Goal: Task Accomplishment & Management: Complete application form

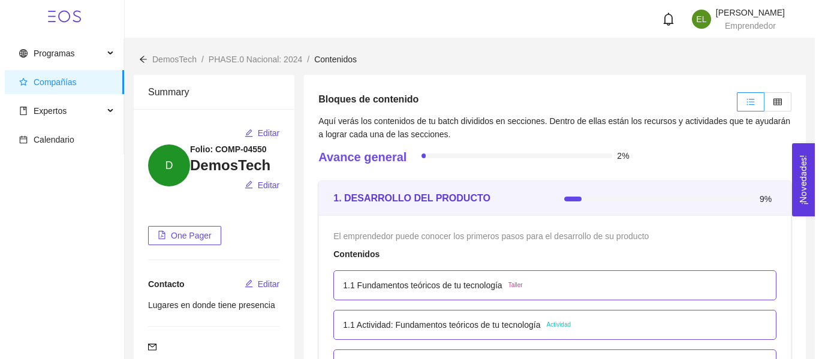
scroll to position [2397, 0]
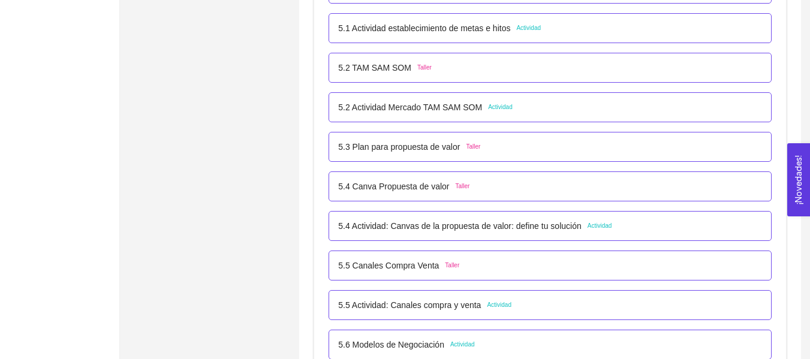
click at [418, 104] on p "5.2 Actividad Mercado TAM SAM SOM" at bounding box center [410, 107] width 144 height 13
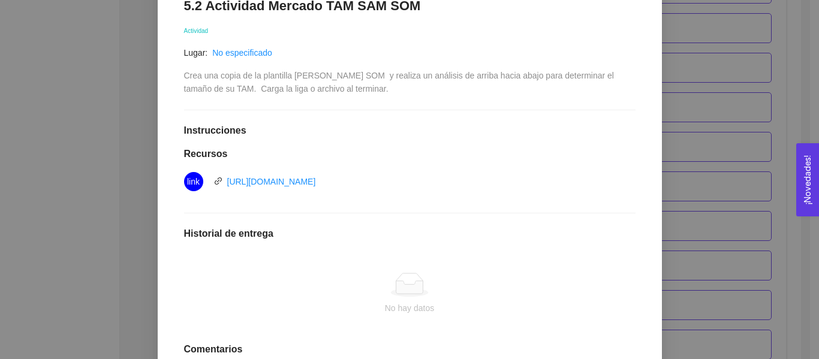
scroll to position [215, 0]
click at [349, 272] on div "No hay datos" at bounding box center [409, 293] width 451 height 99
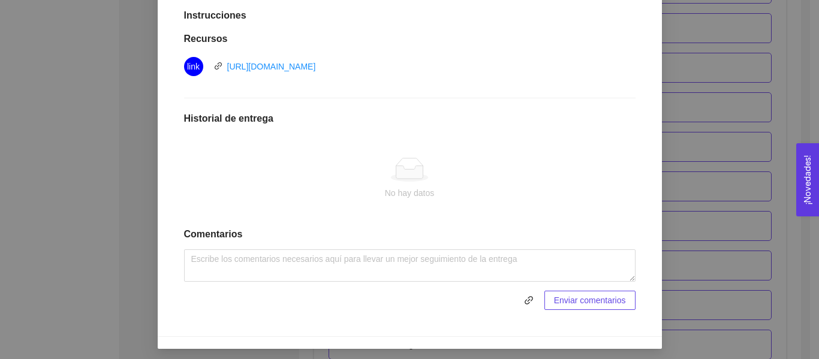
scroll to position [334, 0]
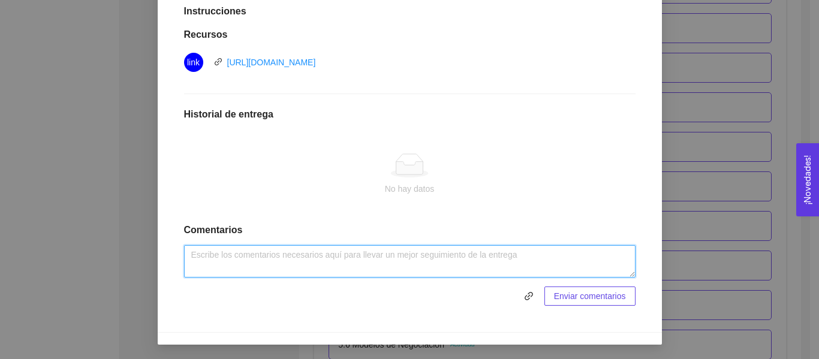
click at [294, 257] on textarea at bounding box center [409, 261] width 451 height 32
paste textarea "[URL][DOMAIN_NAME]"
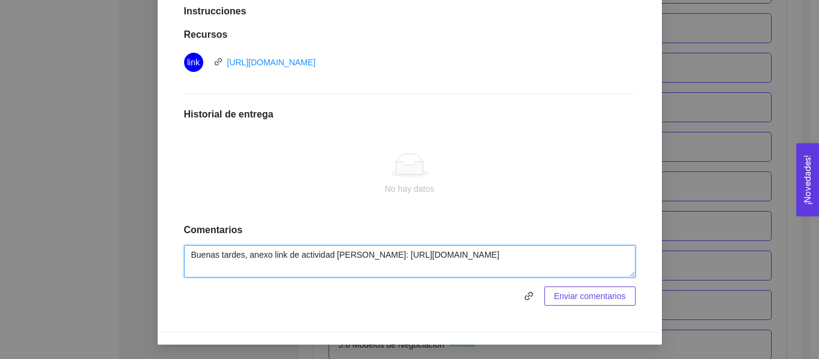
type textarea "Buenas tardes, anexo link de actividad [PERSON_NAME]: [URL][DOMAIN_NAME]"
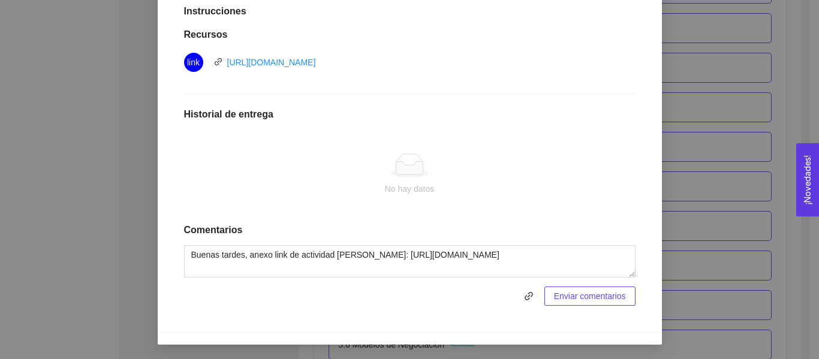
click at [563, 292] on span "Enviar comentarios" at bounding box center [590, 295] width 72 height 13
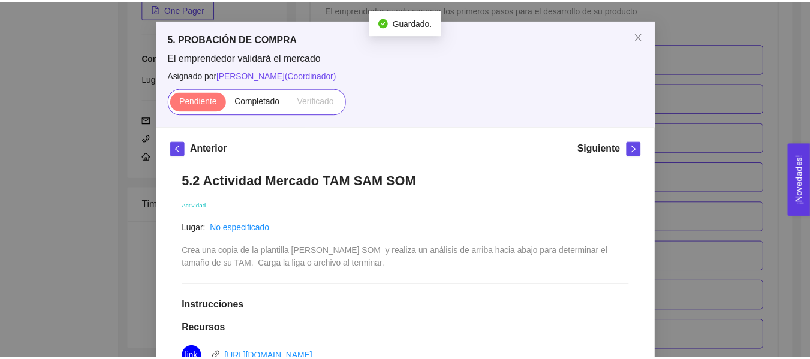
scroll to position [0, 0]
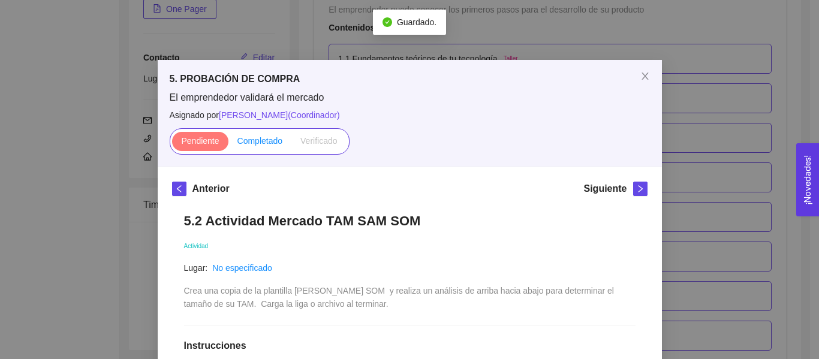
click at [242, 137] on span "Completado" at bounding box center [260, 141] width 46 height 10
click at [228, 144] on input "Completado" at bounding box center [228, 144] width 0 height 0
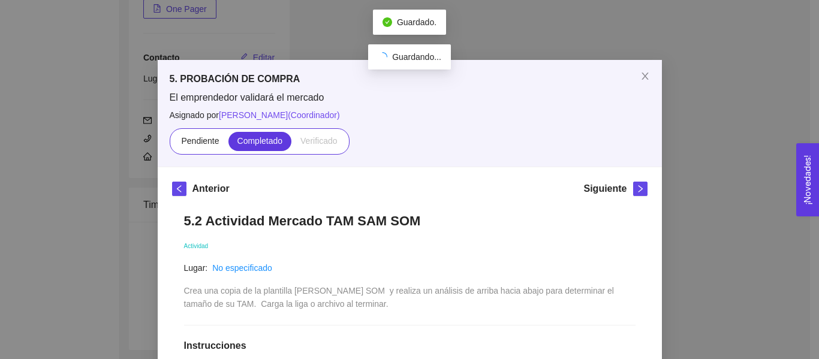
click at [669, 104] on div "5. PROBACIÓN DE COMPRA El emprendedor validará el mercado Asignado por [PERSON_…" at bounding box center [409, 179] width 819 height 359
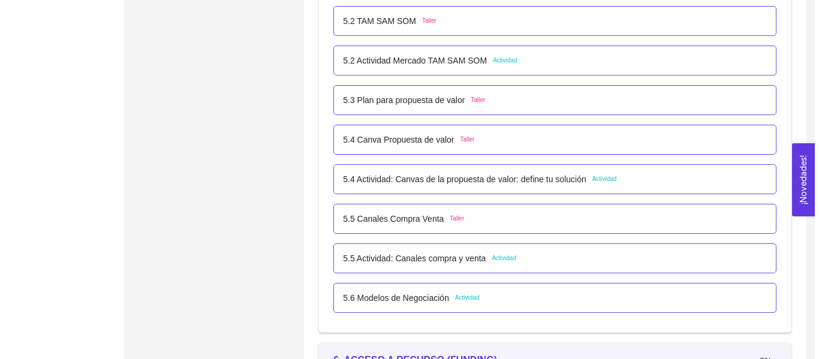
scroll to position [2384, 0]
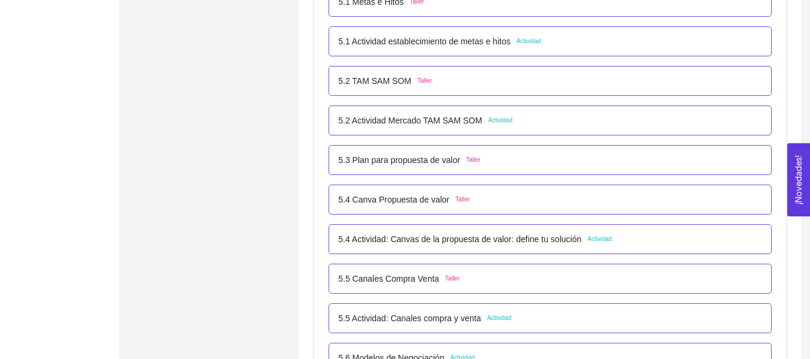
click at [491, 230] on div "5.4 Actividad: Canvas de la propuesta de valor: define tu solución Actividad" at bounding box center [549, 239] width 443 height 30
click at [490, 241] on p "5.4 Actividad: Canvas de la propuesta de valor: define tu solución" at bounding box center [459, 239] width 243 height 13
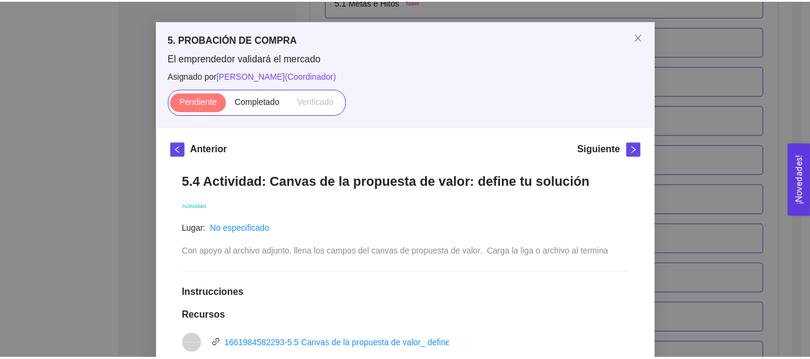
scroll to position [0, 0]
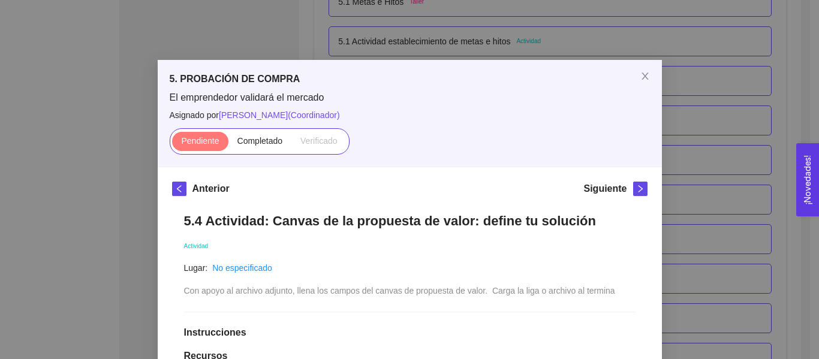
click at [668, 210] on div "5. PROBACIÓN DE COMPRA El emprendedor validará el mercado Asignado por [PERSON_…" at bounding box center [409, 179] width 819 height 359
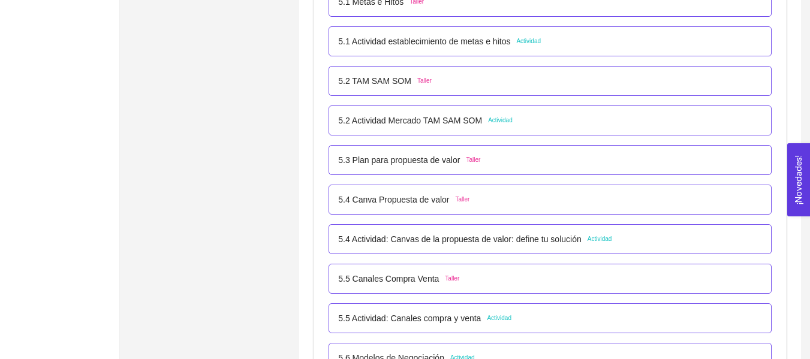
scroll to position [2444, 0]
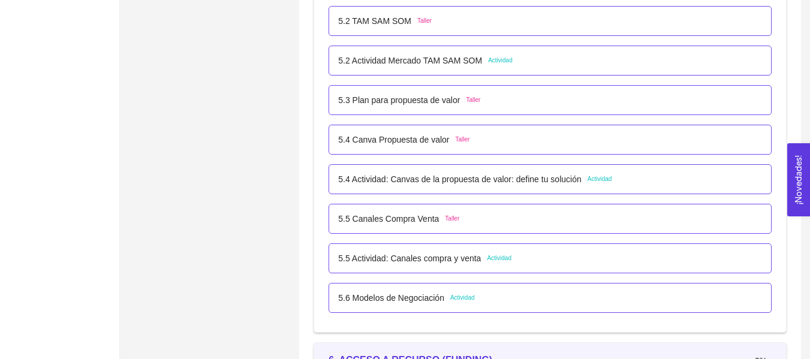
click at [569, 187] on div "5.4 Actividad: Canvas de la propuesta de valor: define tu solución Actividad" at bounding box center [549, 179] width 443 height 30
click at [614, 188] on div "5.4 Actividad: Canvas de la propuesta de valor: define tu solución Actividad" at bounding box center [549, 179] width 443 height 30
click at [622, 182] on div "5.4 Actividad: Canvas de la propuesta de valor: define tu solución Actividad" at bounding box center [550, 179] width 424 height 13
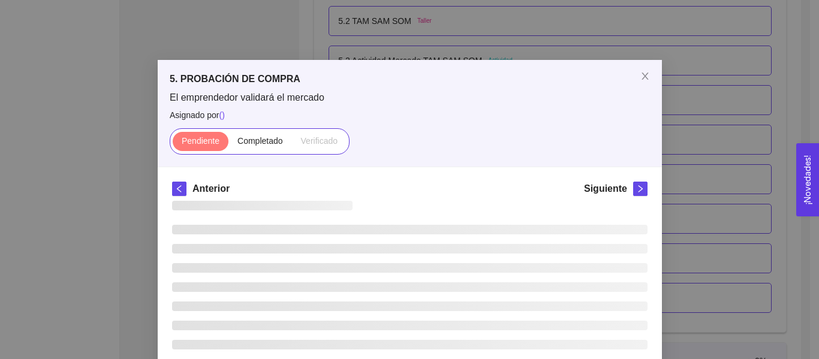
click at [622, 182] on h5 "Siguiente" at bounding box center [604, 189] width 43 height 14
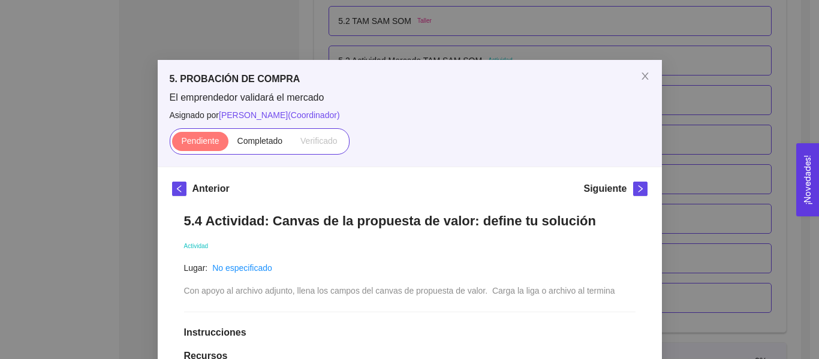
click at [683, 198] on div "5. PROBACIÓN DE COMPRA El emprendedor validará el mercado Asignado por [PERSON_…" at bounding box center [409, 179] width 819 height 359
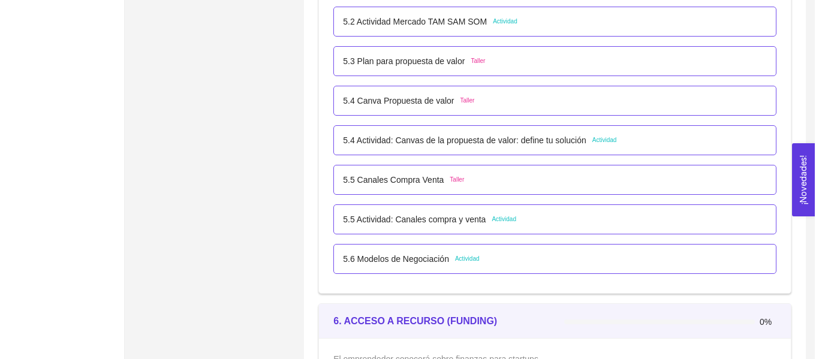
scroll to position [2504, 0]
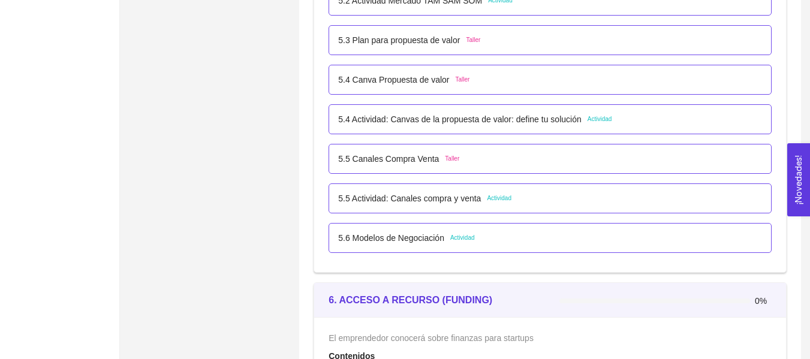
click at [511, 155] on div "5.5 Canales Compra Venta Taller" at bounding box center [550, 158] width 424 height 13
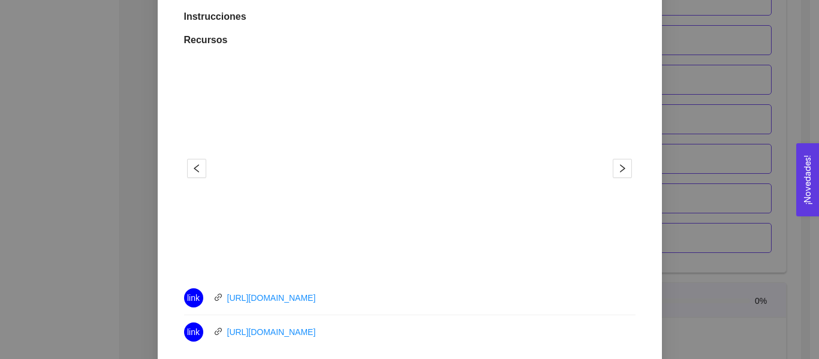
scroll to position [300, 0]
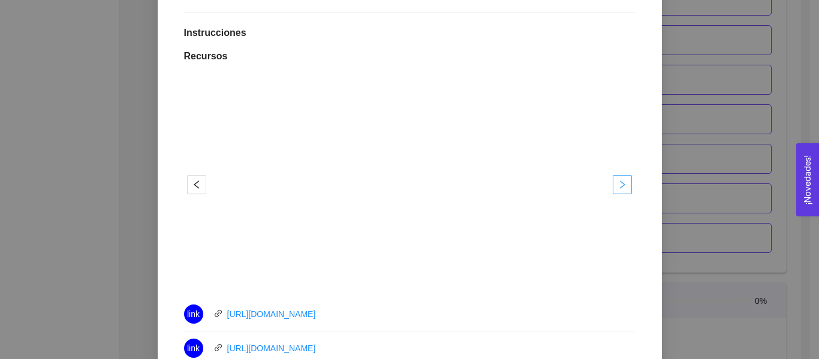
click at [621, 188] on icon "right" at bounding box center [622, 185] width 10 height 10
click at [733, 186] on div "5. PROBACIÓN DE COMPRA El emprendedor validará el mercado Asignado por [PERSON_…" at bounding box center [409, 179] width 819 height 359
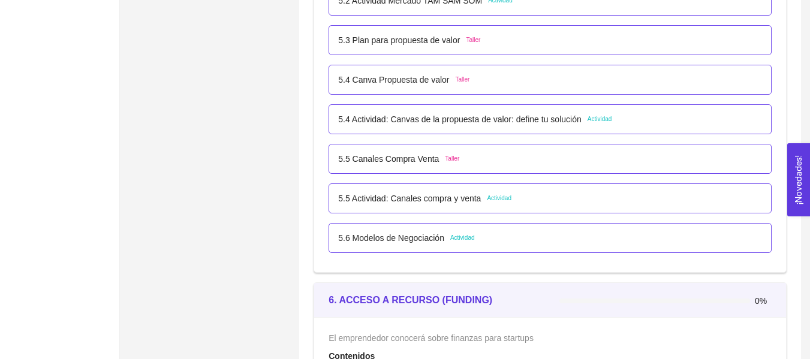
click at [536, 207] on div "5.5 Actividad: Canales compra y venta Actividad" at bounding box center [549, 198] width 443 height 30
click at [543, 206] on div "5.5 Actividad: Canales compra y venta Actividad" at bounding box center [549, 198] width 443 height 30
click at [500, 198] on span "Actividad" at bounding box center [499, 199] width 25 height 10
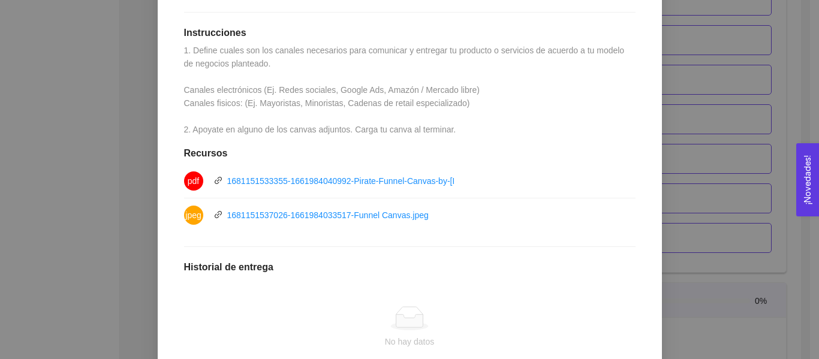
click at [687, 204] on div "5. PROBACIÓN DE COMPRA El emprendedor validará el mercado Asignado por [PERSON_…" at bounding box center [409, 179] width 819 height 359
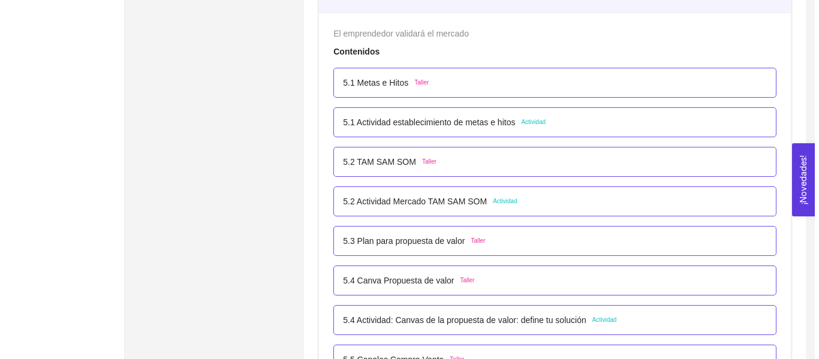
scroll to position [2564, 0]
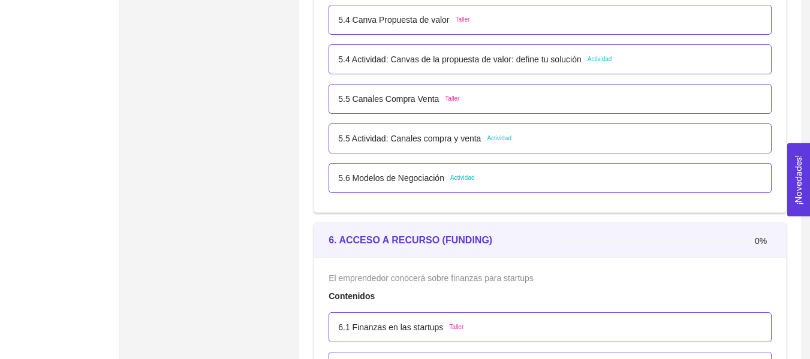
click at [525, 190] on div "5.6 Modelos de Negociación Actividad" at bounding box center [549, 178] width 443 height 30
click at [525, 185] on div "5.6 Modelos de Negociación Actividad" at bounding box center [549, 178] width 443 height 30
click at [472, 178] on span "Actividad" at bounding box center [462, 178] width 25 height 10
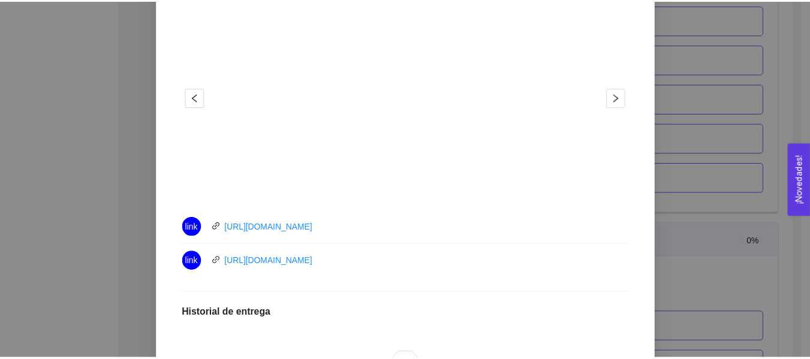
scroll to position [346, 0]
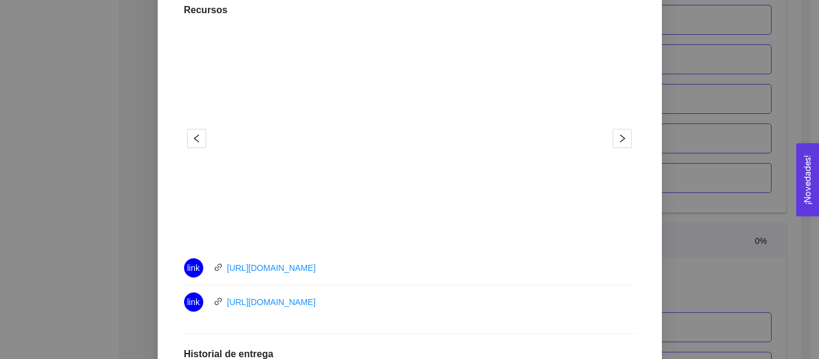
click at [790, 168] on div "5. PROBACIÓN DE COMPRA El emprendedor validará el mercado Asignado por [PERSON_…" at bounding box center [409, 179] width 819 height 359
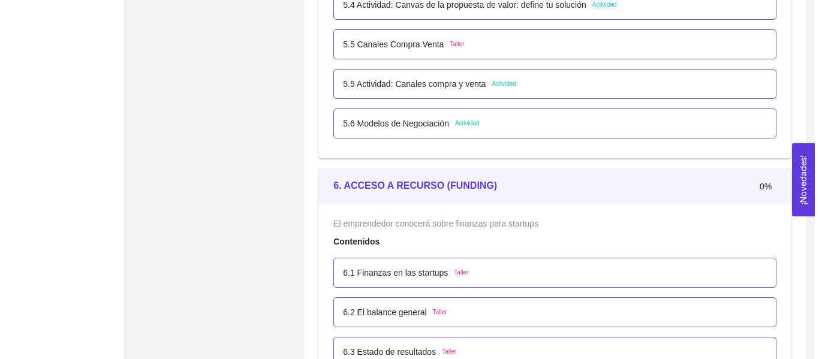
scroll to position [2624, 0]
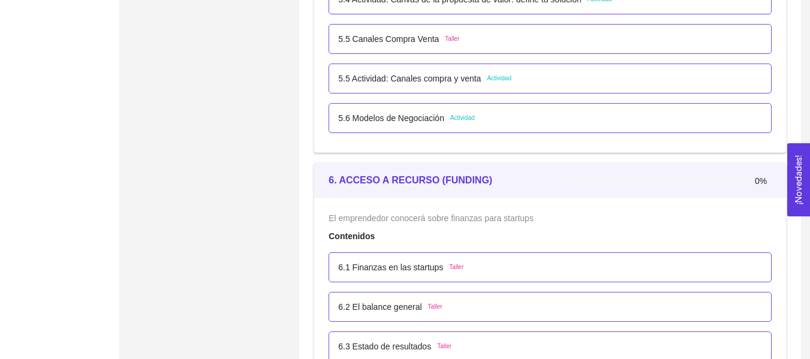
click at [469, 130] on div "5.6 Modelos de Negociación Actividad" at bounding box center [549, 118] width 443 height 30
click at [475, 116] on div "5.6 Modelos de Negociación Actividad" at bounding box center [550, 117] width 424 height 13
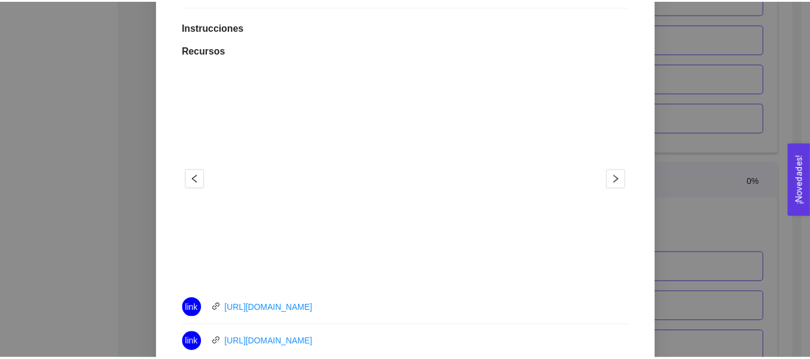
scroll to position [346, 0]
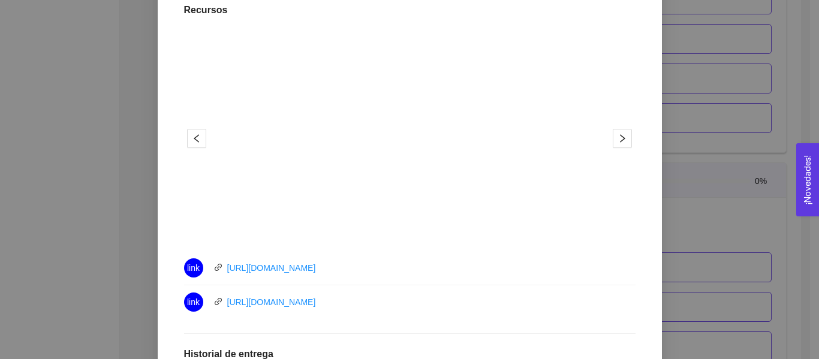
click at [692, 146] on div "5. PROBACIÓN DE COMPRA El emprendedor validará el mercado Asignado por [PERSON_…" at bounding box center [409, 179] width 819 height 359
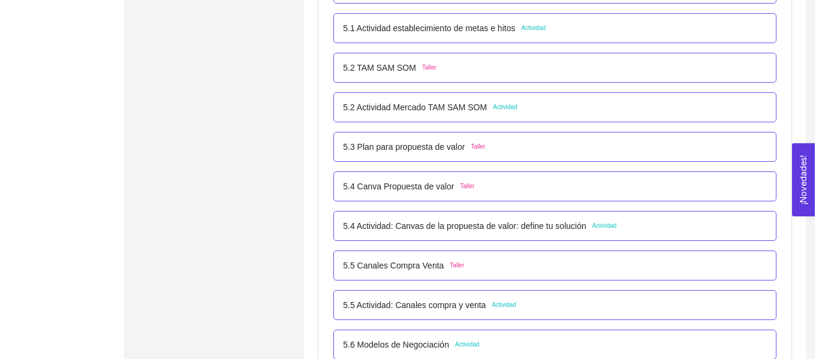
scroll to position [2444, 0]
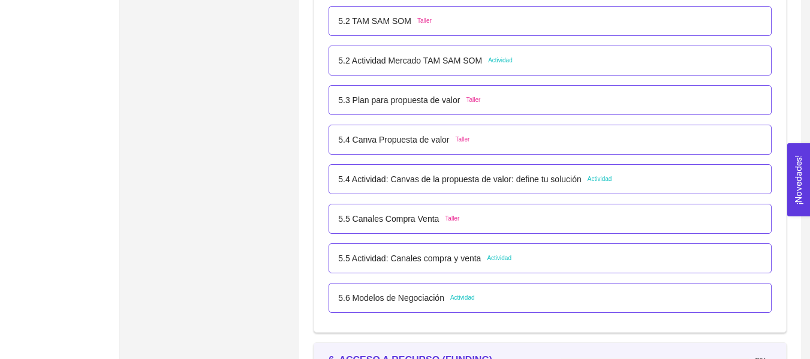
click at [466, 104] on span "Taller" at bounding box center [473, 100] width 14 height 10
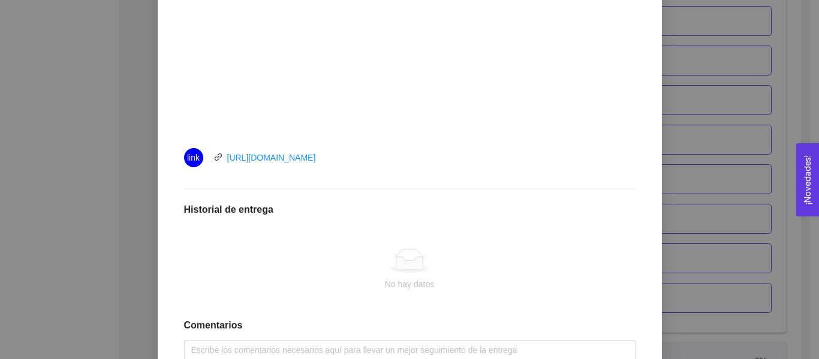
scroll to position [467, 0]
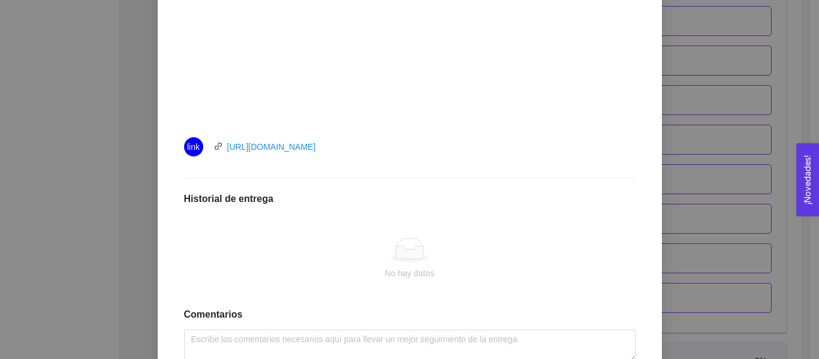
click at [738, 178] on div "5. PROBACIÓN DE COMPRA El emprendedor validará el mercado Asignado por [PERSON_…" at bounding box center [409, 179] width 819 height 359
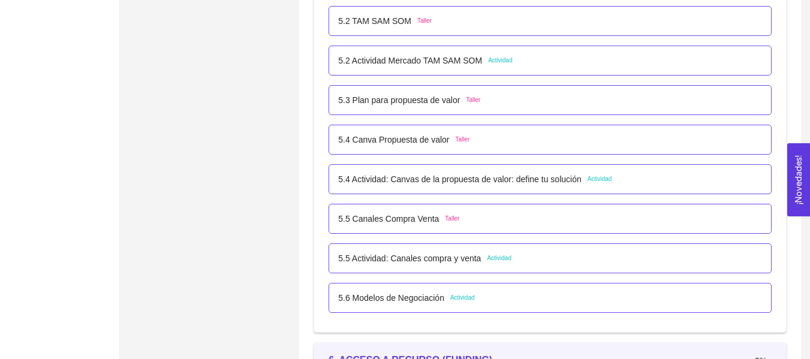
click at [439, 140] on p "5.4 Canva Propuesta de valor" at bounding box center [393, 139] width 111 height 13
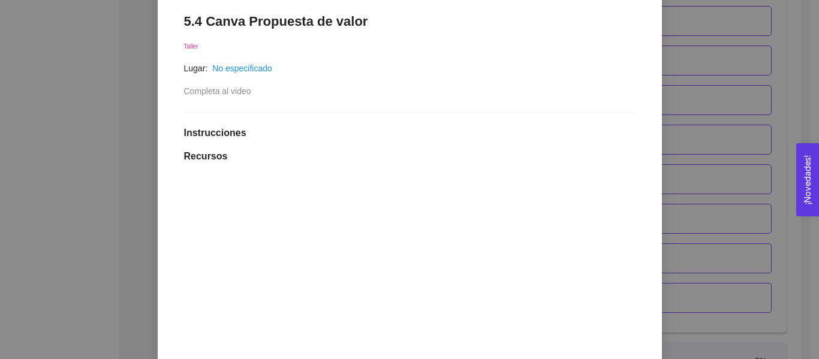
scroll to position [120, 0]
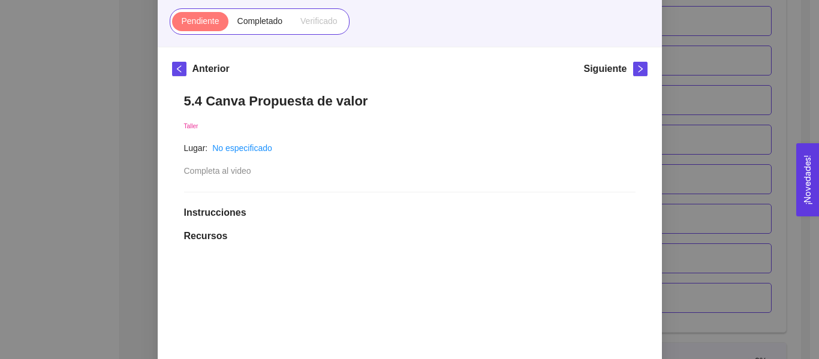
click at [751, 110] on div "5. PROBACIÓN DE COMPRA El emprendedor validará el mercado Asignado por [PERSON_…" at bounding box center [409, 179] width 819 height 359
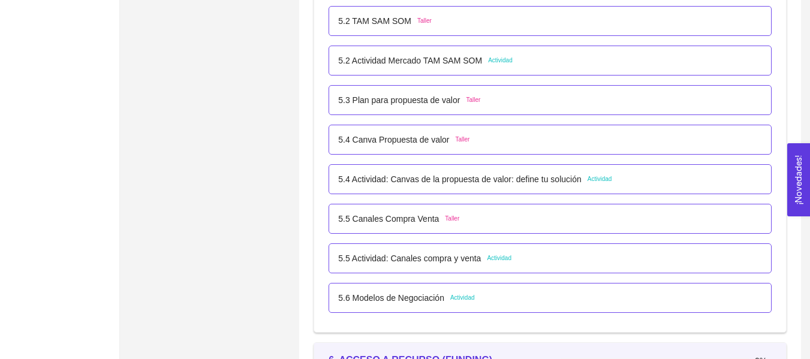
click at [448, 180] on p "5.4 Actividad: Canvas de la propuesta de valor: define tu solución" at bounding box center [459, 179] width 243 height 13
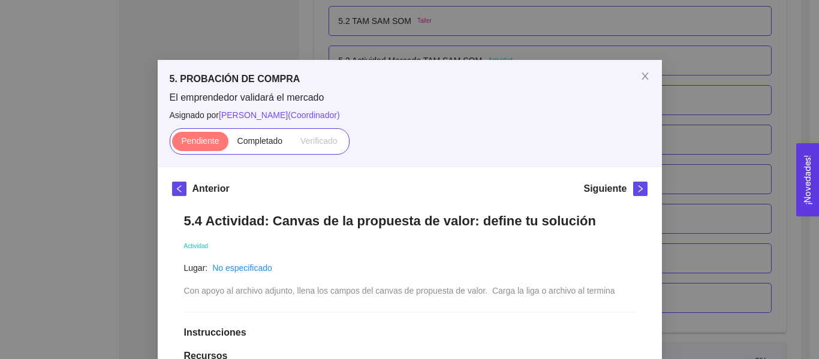
click at [756, 161] on div "5. PROBACIÓN DE COMPRA El emprendedor validará el mercado Asignado por [PERSON_…" at bounding box center [409, 179] width 819 height 359
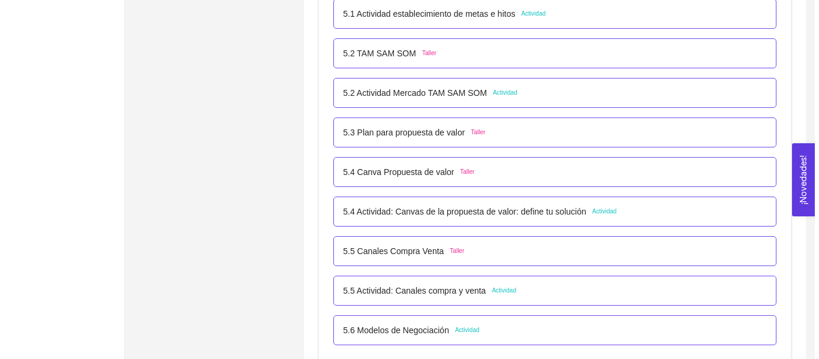
scroll to position [2384, 0]
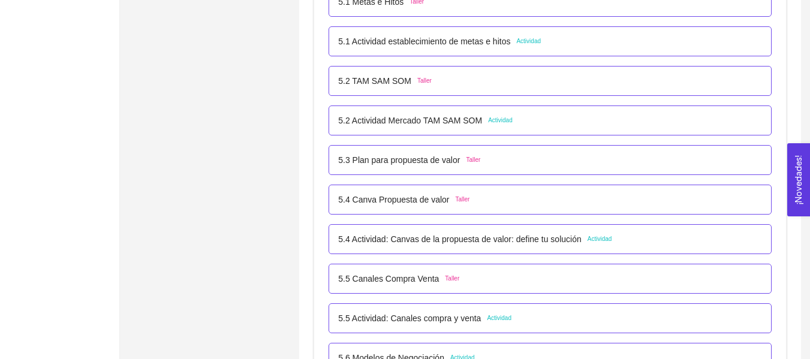
click at [397, 122] on p "5.2 Actividad Mercado TAM SAM SOM" at bounding box center [410, 120] width 144 height 13
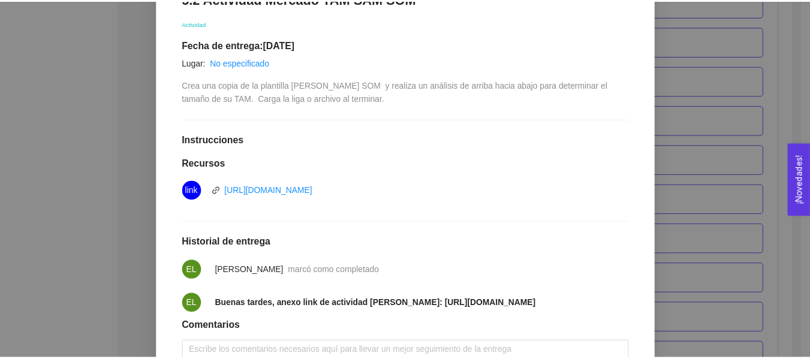
scroll to position [219, 0]
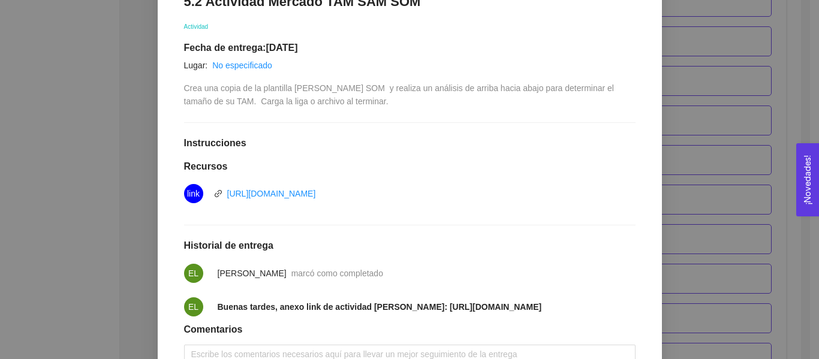
click at [655, 164] on div "Anterior Siguiente 5.2 Actividad [PERSON_NAME] SOM Actividad Fecha de entrega: …" at bounding box center [410, 190] width 504 height 484
click at [684, 162] on div "5. PROBACIÓN DE COMPRA El emprendedor validará el mercado Asignado por [PERSON_…" at bounding box center [409, 179] width 819 height 359
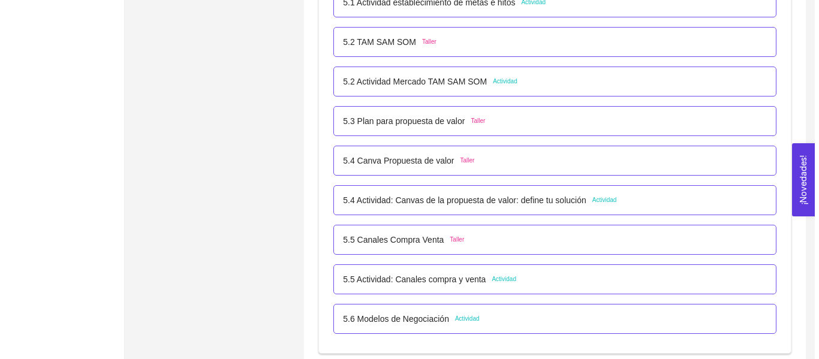
scroll to position [2444, 0]
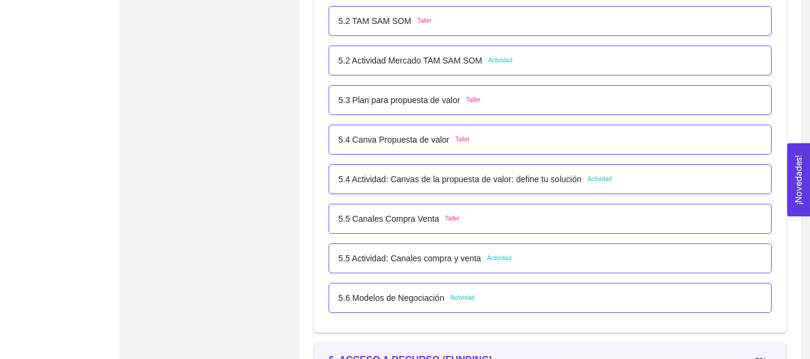
click at [547, 178] on p "5.4 Actividad: Canvas de la propuesta de valor: define tu solución" at bounding box center [459, 179] width 243 height 13
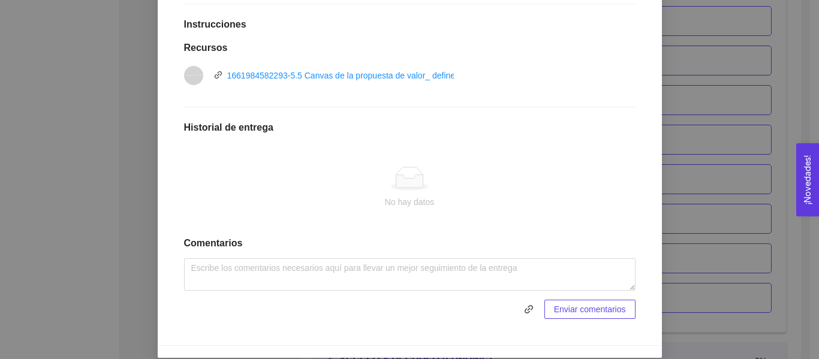
scroll to position [321, 0]
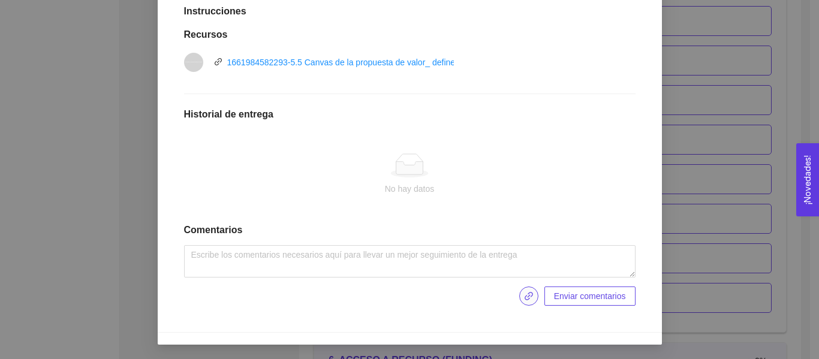
click at [520, 289] on button "button" at bounding box center [528, 295] width 19 height 19
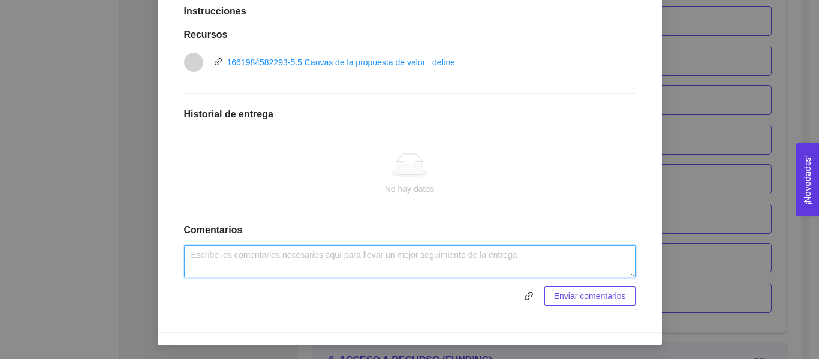
click at [382, 258] on textarea at bounding box center [409, 261] width 451 height 32
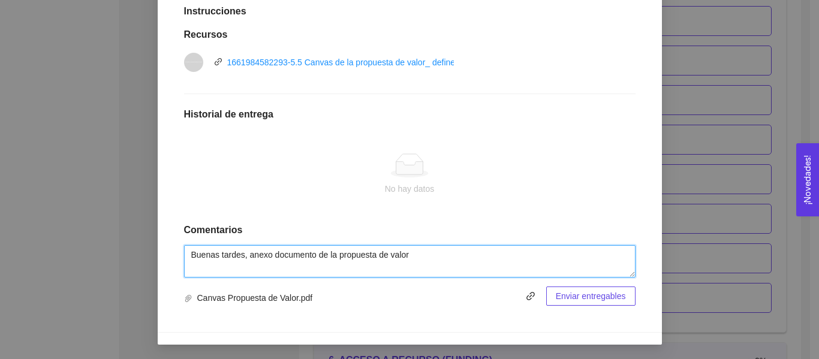
type textarea "Buenas tardes, anexo documento de la propuesta de valor"
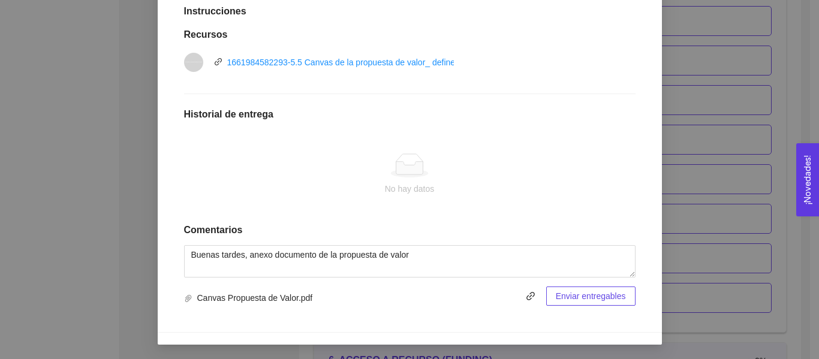
click at [580, 304] on button "Enviar entregables" at bounding box center [590, 295] width 89 height 19
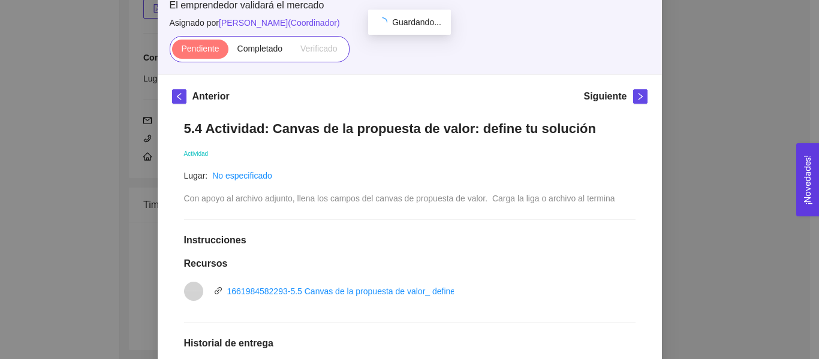
scroll to position [227, 0]
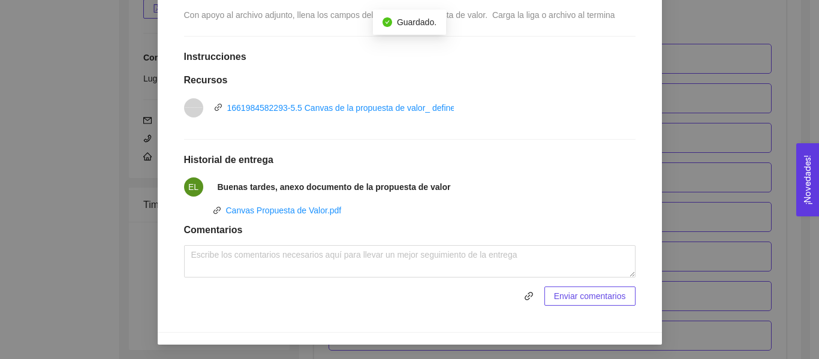
click at [663, 161] on div "5. PROBACIÓN DE COMPRA El emprendedor validará el mercado Asignado por [PERSON_…" at bounding box center [409, 179] width 819 height 359
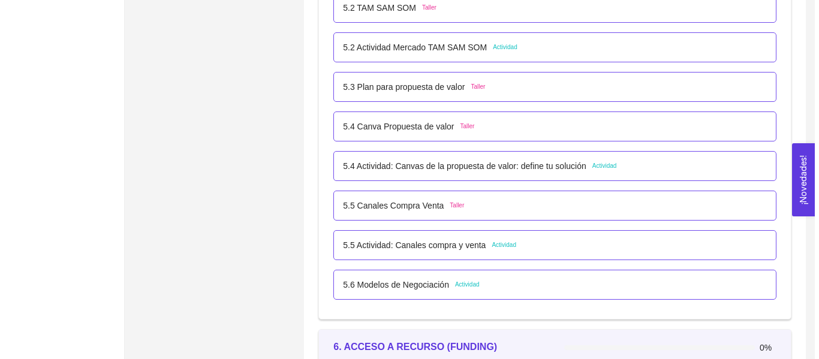
scroll to position [2444, 0]
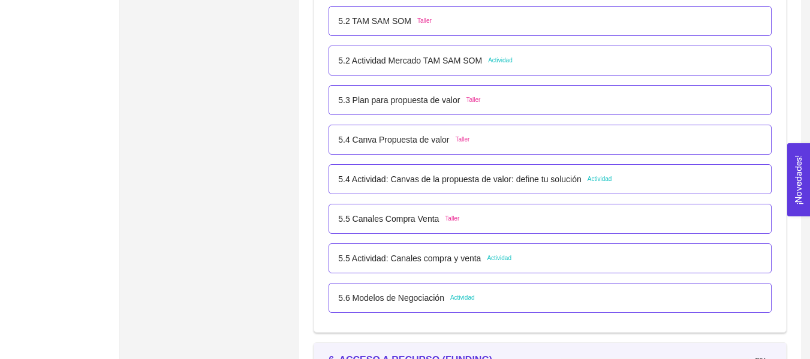
click at [473, 222] on div "5.5 Canales Compra Venta Taller" at bounding box center [550, 218] width 424 height 13
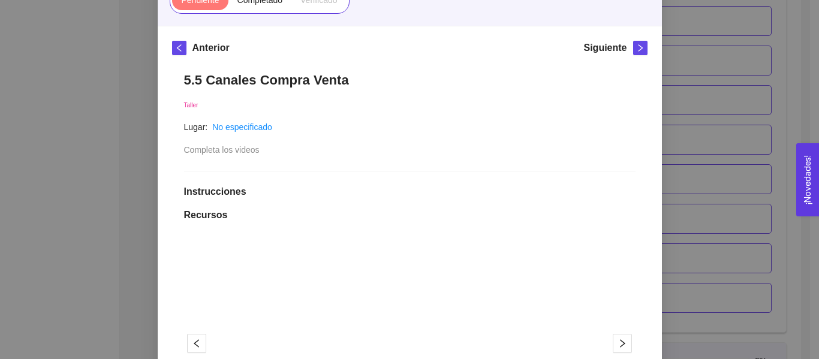
scroll to position [120, 0]
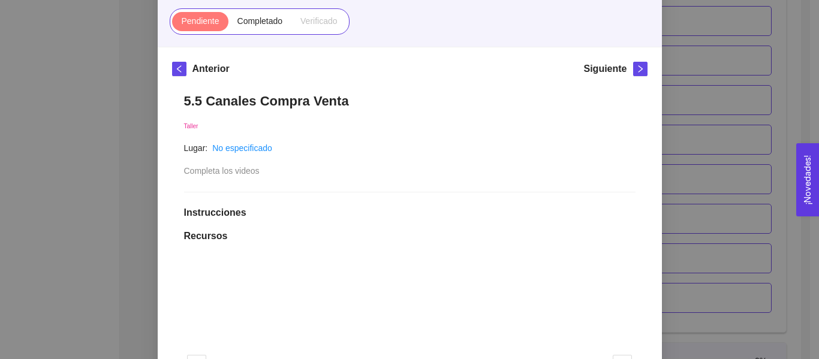
click at [694, 126] on div "5. PROBACIÓN DE COMPRA El emprendedor validará el mercado Asignado por [PERSON_…" at bounding box center [409, 179] width 819 height 359
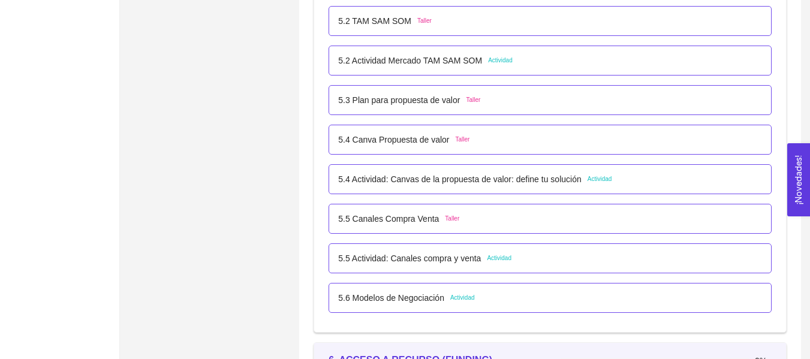
click at [439, 289] on div "5.6 Modelos de Negociación Actividad" at bounding box center [549, 298] width 443 height 30
click at [429, 288] on div "5.6 Modelos de Negociación Actividad" at bounding box center [549, 298] width 443 height 30
click at [430, 300] on p "5.6 Modelos de Negociación" at bounding box center [391, 297] width 106 height 13
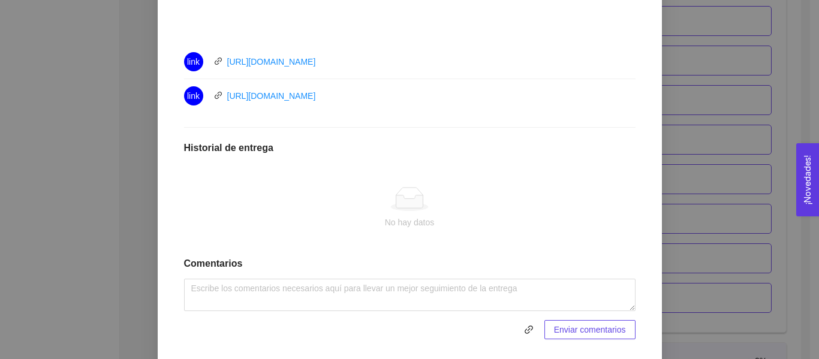
click at [707, 167] on div "5. PROBACIÓN DE COMPRA El emprendedor validará el mercado Asignado por [PERSON_…" at bounding box center [409, 179] width 819 height 359
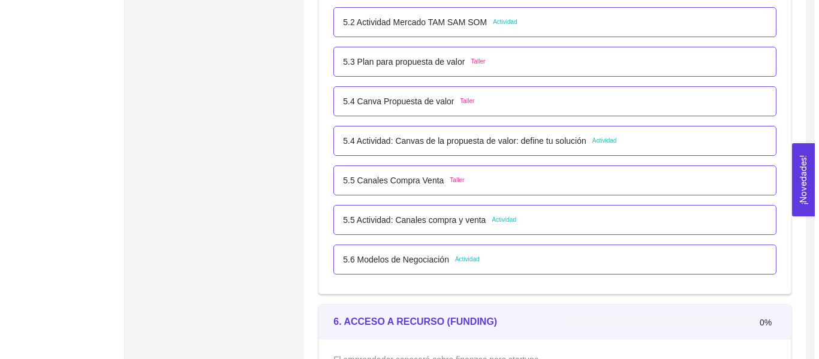
scroll to position [2504, 0]
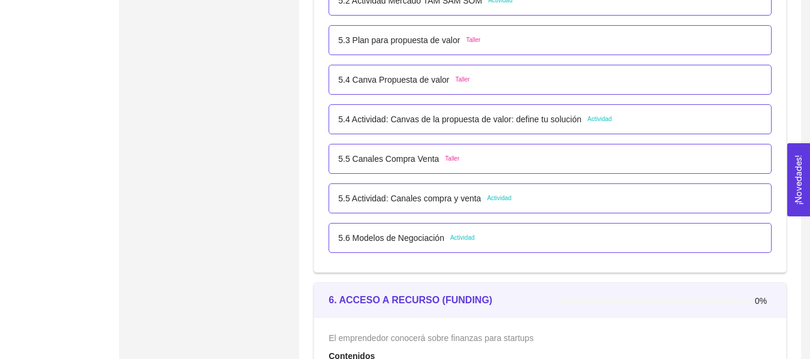
click at [460, 243] on div "5.6 Modelos de Negociación Actividad" at bounding box center [406, 237] width 136 height 13
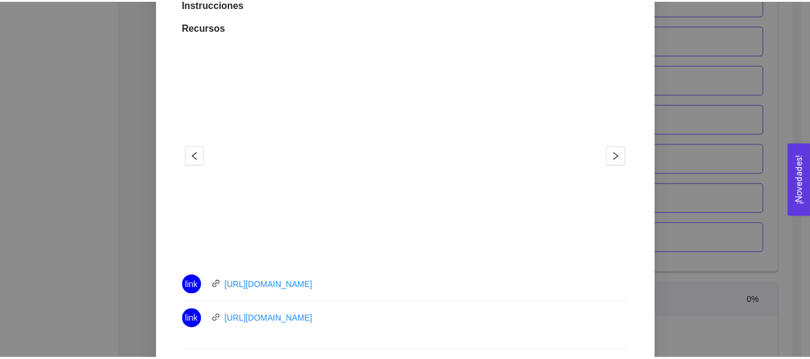
scroll to position [300, 0]
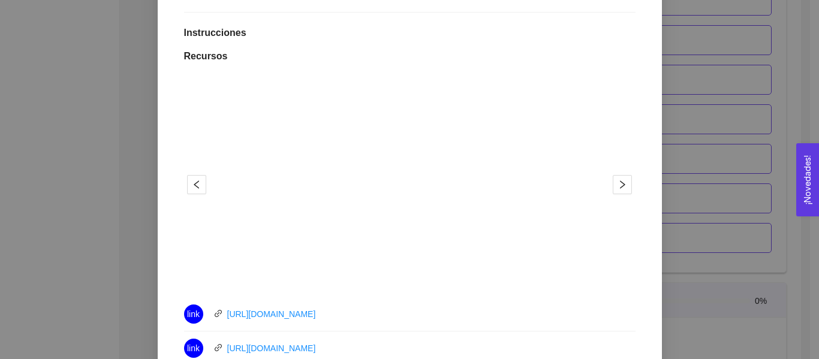
click at [686, 166] on div "5. PROBACIÓN DE COMPRA El emprendedor validará el mercado Asignado por [PERSON_…" at bounding box center [409, 179] width 819 height 359
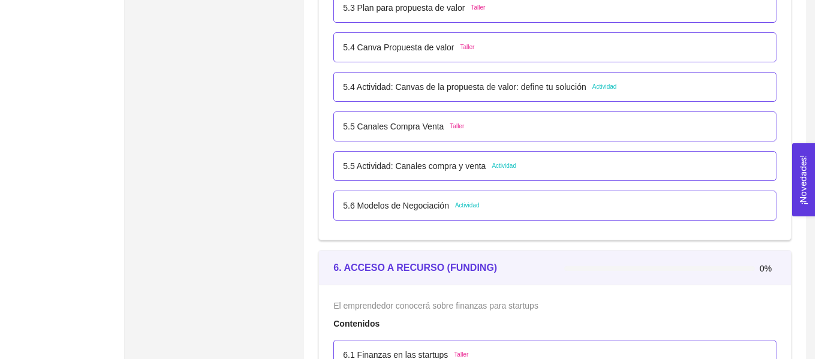
scroll to position [2564, 0]
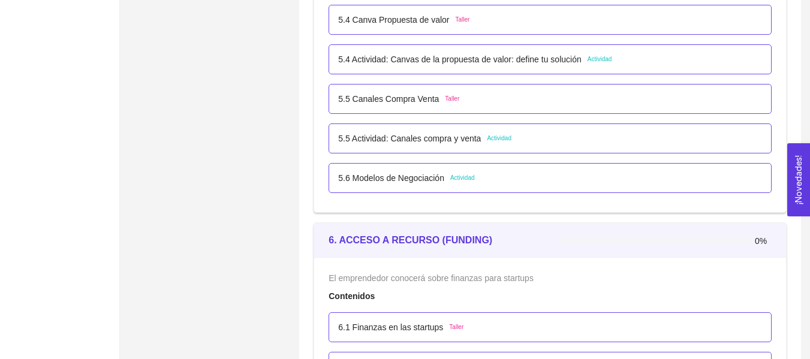
click at [445, 103] on span "Taller" at bounding box center [452, 99] width 14 height 10
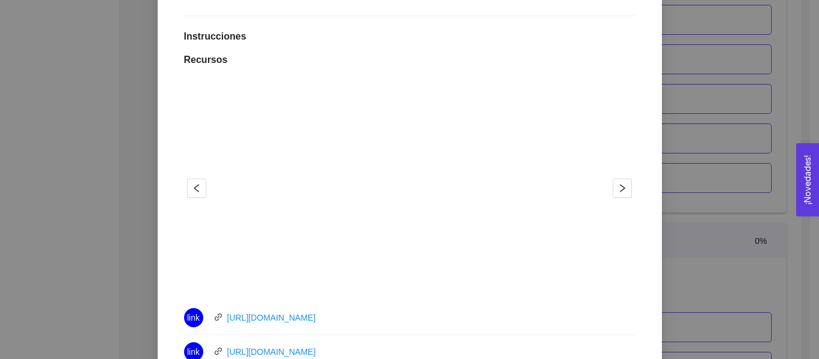
scroll to position [286, 0]
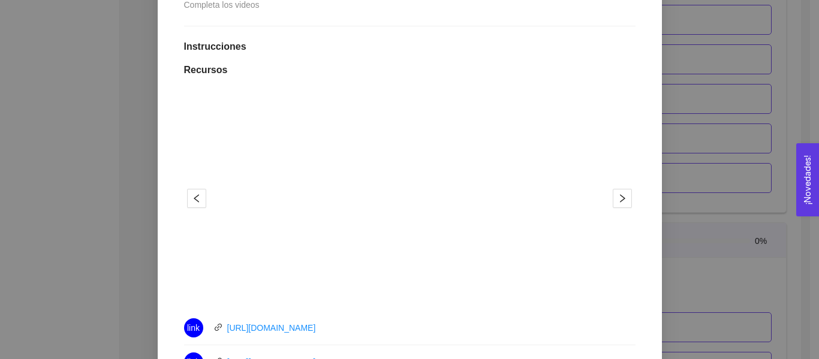
click at [671, 140] on div "5. PROBACIÓN DE COMPRA El emprendedor validará el mercado Asignado por [PERSON_…" at bounding box center [409, 179] width 819 height 359
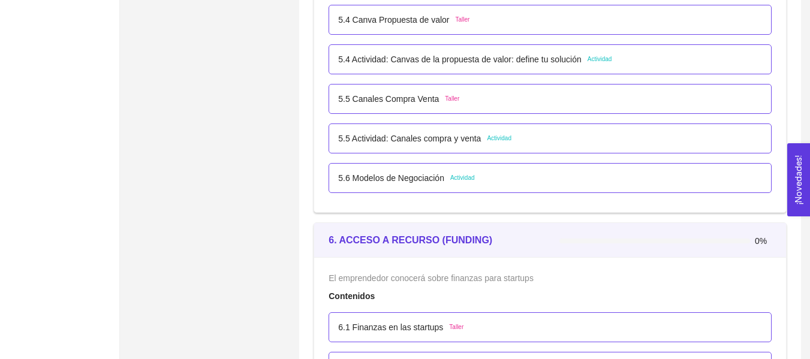
click at [539, 141] on div "5.5 Actividad: Canales compra y venta Actividad" at bounding box center [550, 138] width 424 height 13
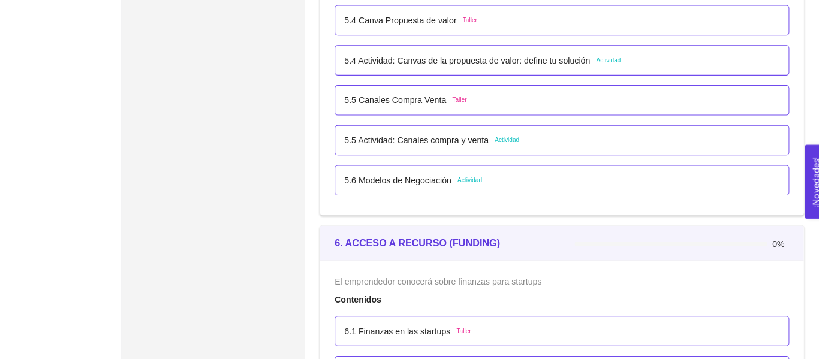
scroll to position [0, 0]
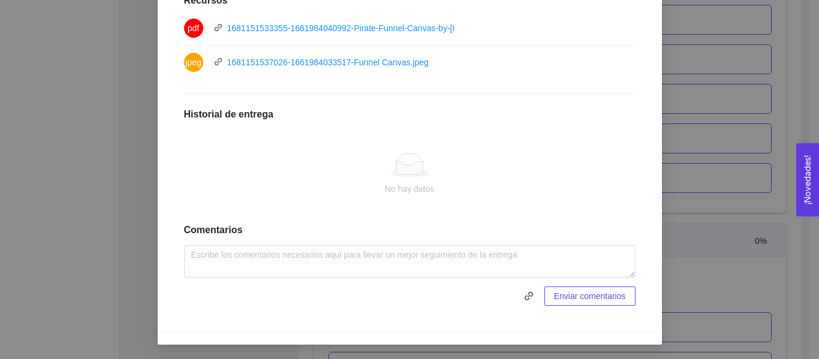
click at [686, 156] on div "5. PROBACIÓN DE COMPRA El emprendedor validará el mercado Asignado por [PERSON_…" at bounding box center [409, 179] width 819 height 359
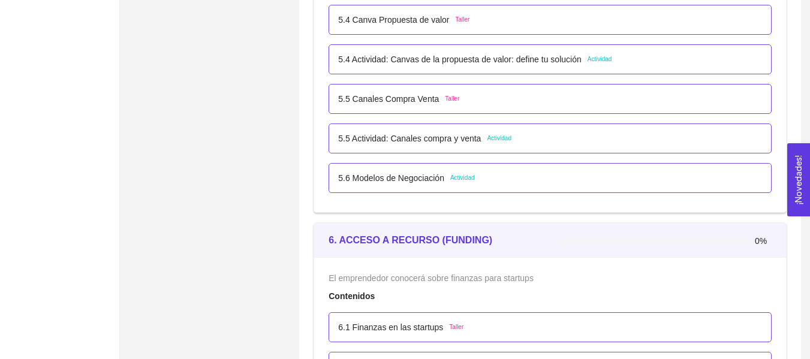
click at [499, 108] on div "5.5 Canales Compra Venta Taller" at bounding box center [549, 99] width 443 height 30
click at [485, 102] on div "5.5 Canales Compra Venta Taller" at bounding box center [550, 98] width 424 height 13
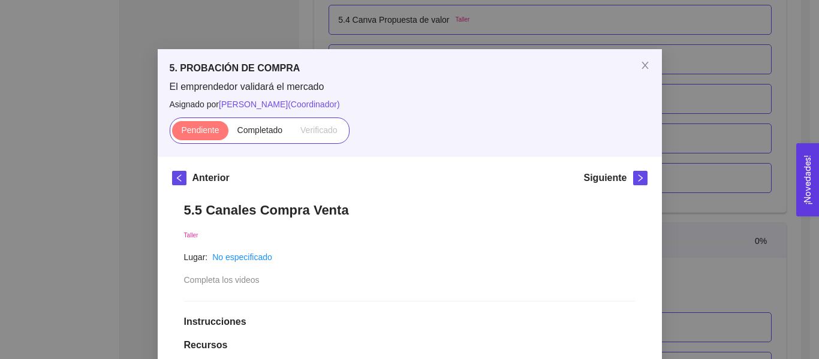
scroll to position [0, 0]
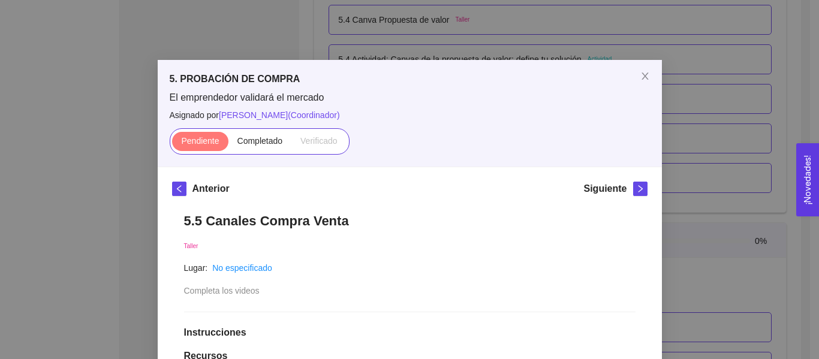
click at [686, 106] on div "5. PROBACIÓN DE COMPRA El emprendedor validará el mercado Asignado por [PERSON_…" at bounding box center [409, 179] width 819 height 359
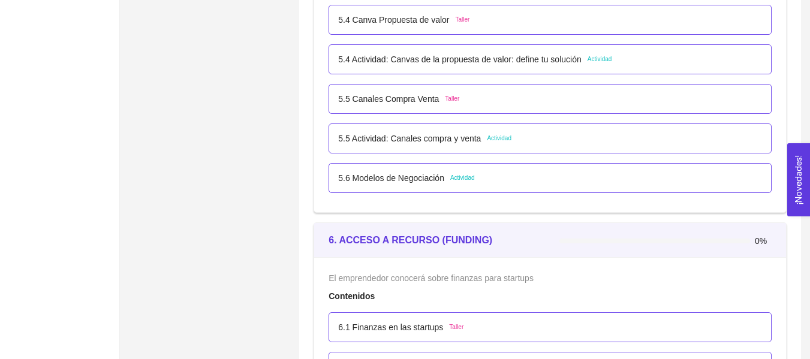
click at [464, 107] on div "5.5 Canales Compra Venta Taller" at bounding box center [549, 99] width 443 height 30
click at [429, 101] on p "5.5 Canales Compra Venta" at bounding box center [388, 98] width 101 height 13
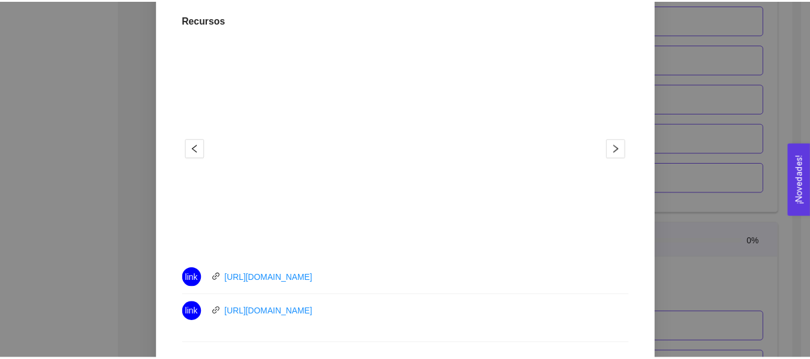
scroll to position [300, 0]
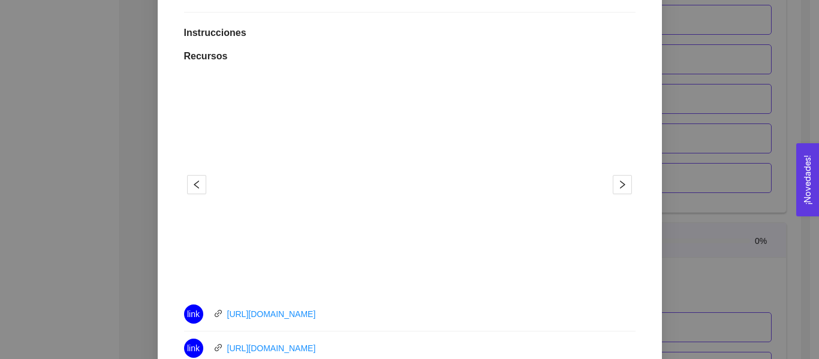
click at [666, 102] on div "5. PROBACIÓN DE COMPRA El emprendedor validará el mercado Asignado por [PERSON_…" at bounding box center [409, 179] width 819 height 359
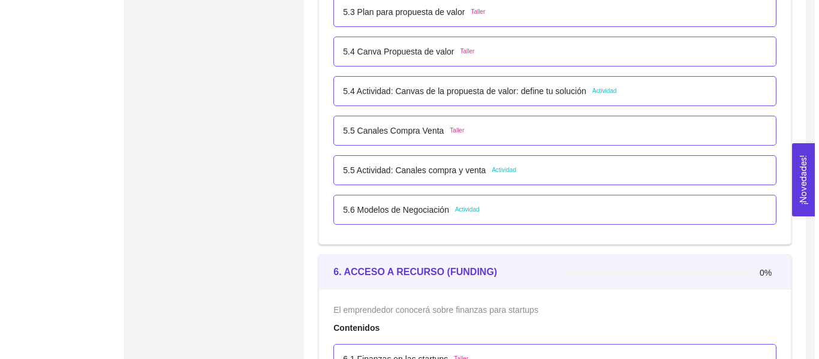
scroll to position [2504, 0]
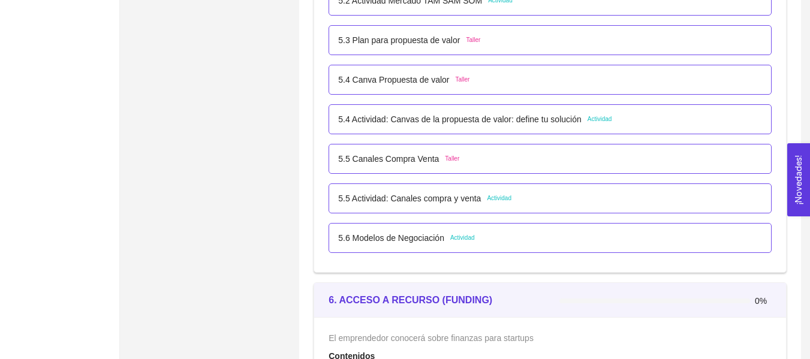
click at [549, 122] on p "5.4 Actividad: Canvas de la propuesta de valor: define tu solución" at bounding box center [459, 119] width 243 height 13
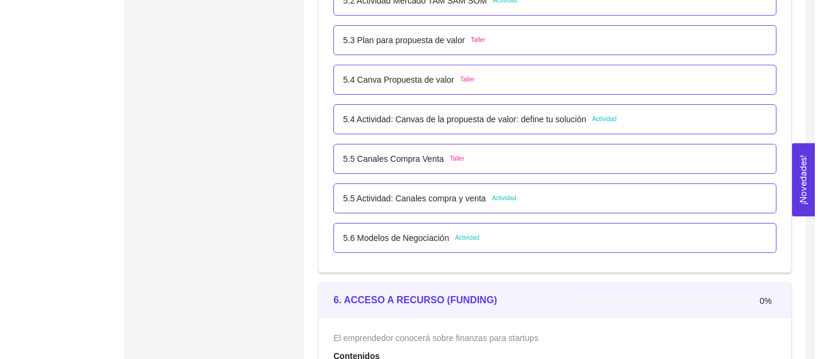
scroll to position [0, 0]
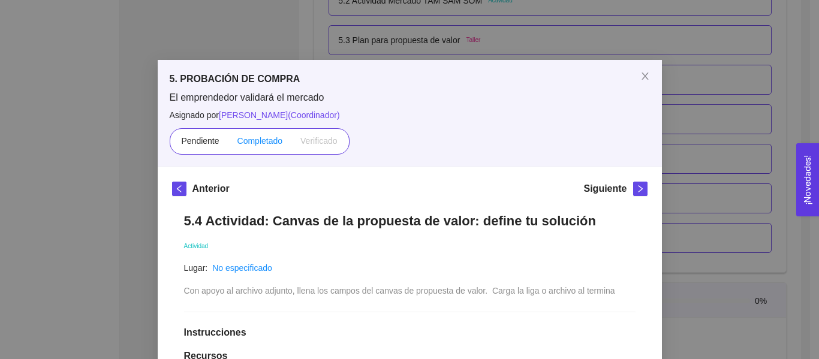
click at [271, 140] on span "Completado" at bounding box center [260, 141] width 46 height 10
click at [228, 144] on input "Completado" at bounding box center [228, 144] width 0 height 0
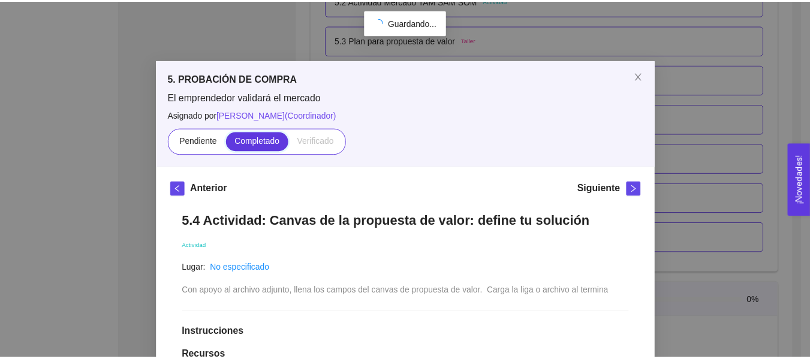
scroll to position [227, 0]
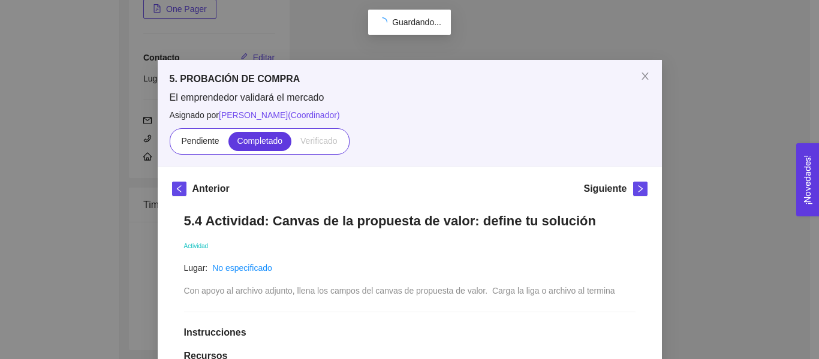
click at [709, 125] on div "5. PROBACIÓN DE COMPRA El emprendedor validará el mercado Asignado por [PERSON_…" at bounding box center [409, 179] width 819 height 359
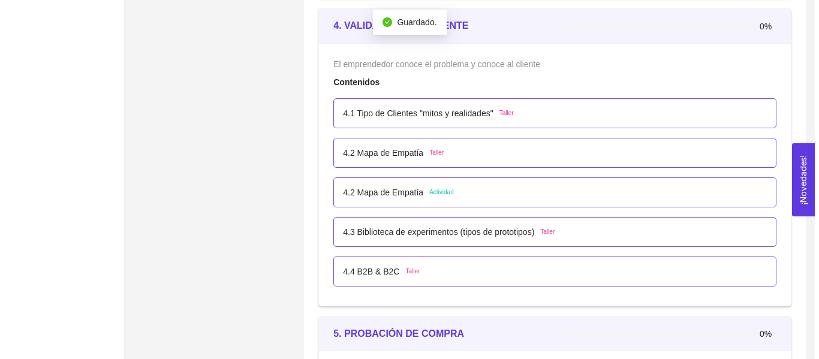
scroll to position [2264, 0]
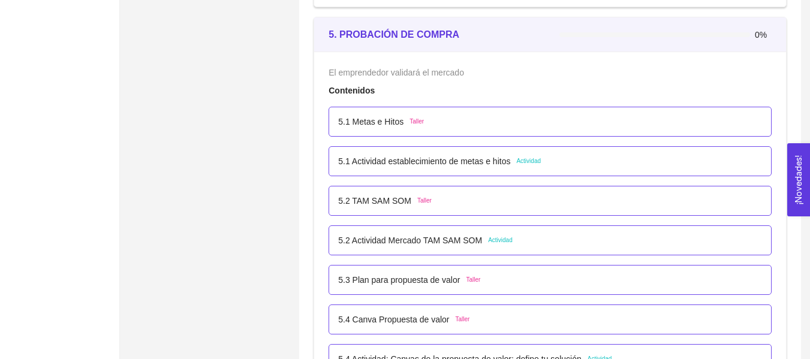
click at [478, 210] on div "5.2 [PERSON_NAME] SOM Taller" at bounding box center [549, 201] width 443 height 30
click at [424, 201] on span "Taller" at bounding box center [424, 201] width 14 height 10
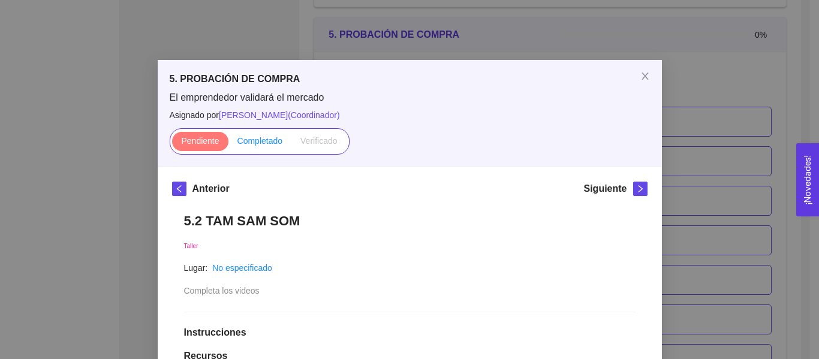
click at [285, 143] on label "Completado" at bounding box center [260, 141] width 64 height 19
click at [228, 144] on input "Completado" at bounding box center [228, 144] width 0 height 0
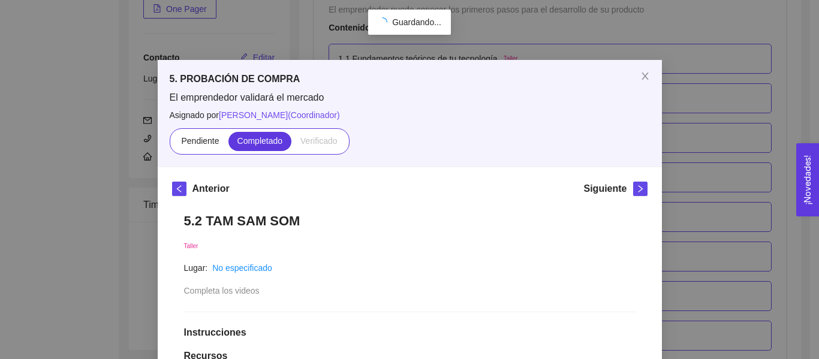
click at [671, 125] on div "5. PROBACIÓN DE COMPRA El emprendedor validará el mercado Asignado por [PERSON_…" at bounding box center [409, 179] width 819 height 359
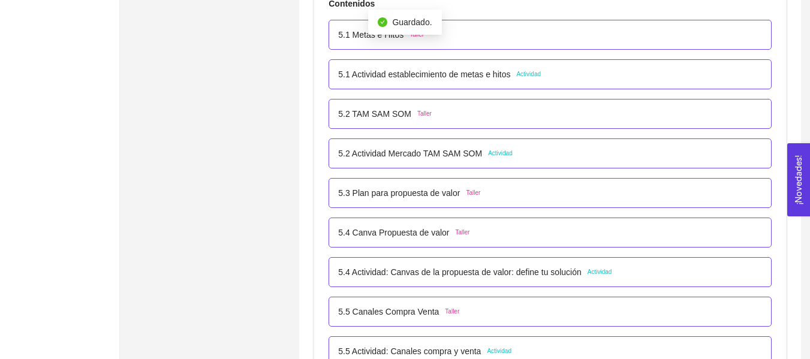
scroll to position [2324, 0]
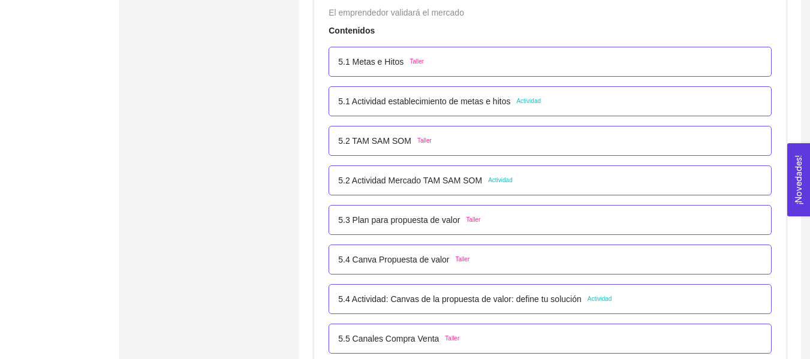
click at [436, 174] on p "5.2 Actividad Mercado TAM SAM SOM" at bounding box center [410, 180] width 144 height 13
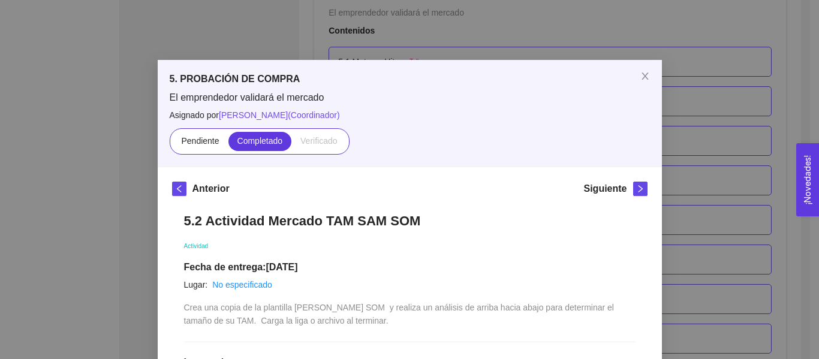
click at [690, 158] on div "5. PROBACIÓN DE COMPRA El emprendedor validará el mercado Asignado por [PERSON_…" at bounding box center [409, 179] width 819 height 359
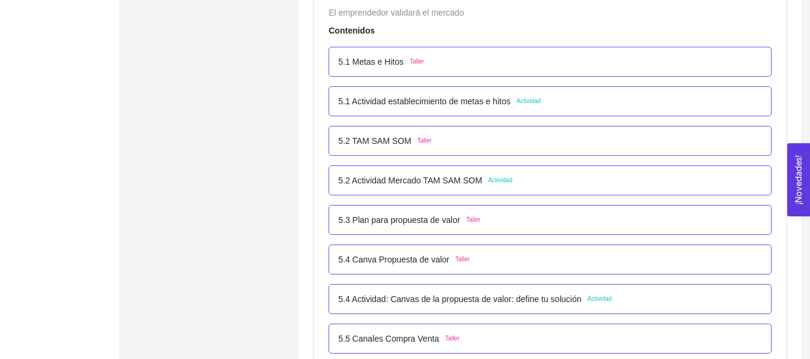
click at [458, 150] on div "5.2 [PERSON_NAME] SOM Taller" at bounding box center [549, 141] width 443 height 30
click at [434, 140] on div "5.2 [PERSON_NAME] SOM Taller" at bounding box center [550, 140] width 424 height 13
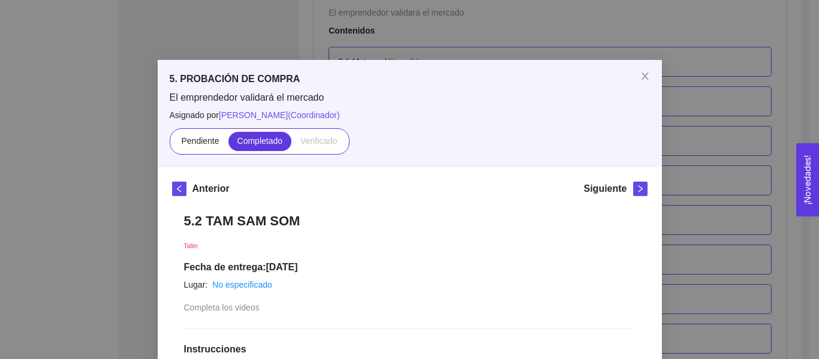
click at [723, 141] on div "5. PROBACIÓN DE COMPRA El emprendedor validará el mercado Asignado por [PERSON_…" at bounding box center [409, 179] width 819 height 359
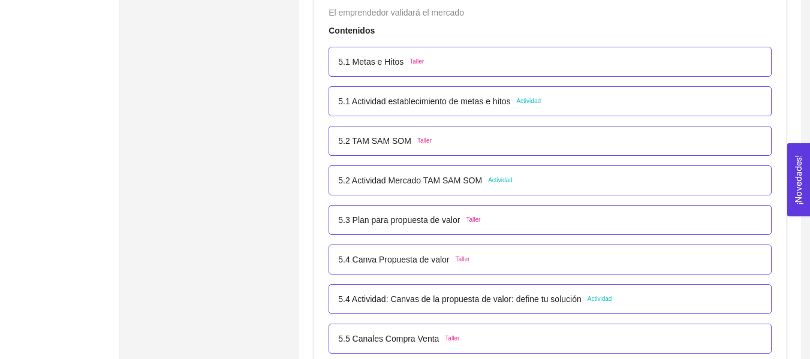
click at [515, 105] on div "5.1 Actividad establecimiento de metas e hitos Actividad" at bounding box center [439, 101] width 203 height 13
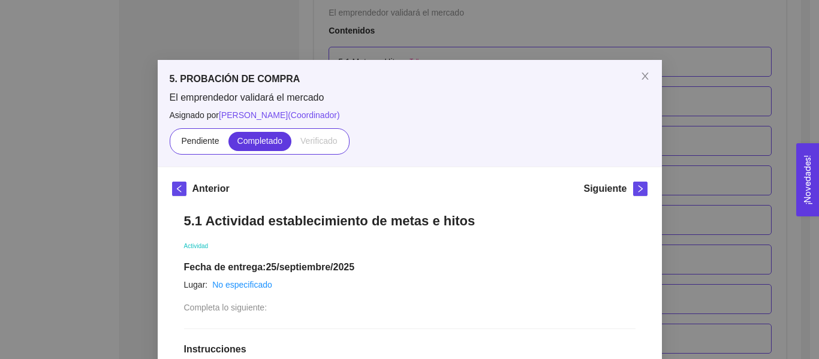
click at [683, 183] on div "5. PROBACIÓN DE COMPRA El emprendedor validará el mercado Asignado por [PERSON_…" at bounding box center [409, 179] width 819 height 359
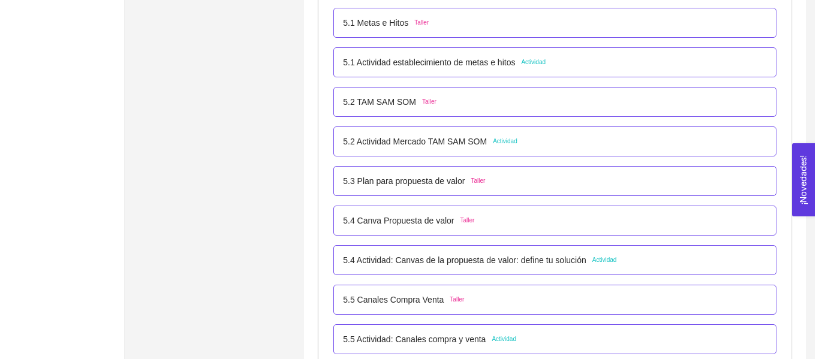
scroll to position [2384, 0]
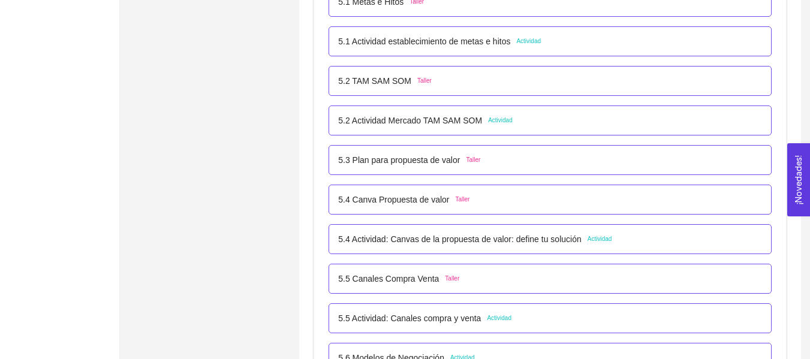
click at [488, 206] on div "5.4 Canva Propuesta de valor Taller" at bounding box center [550, 199] width 424 height 13
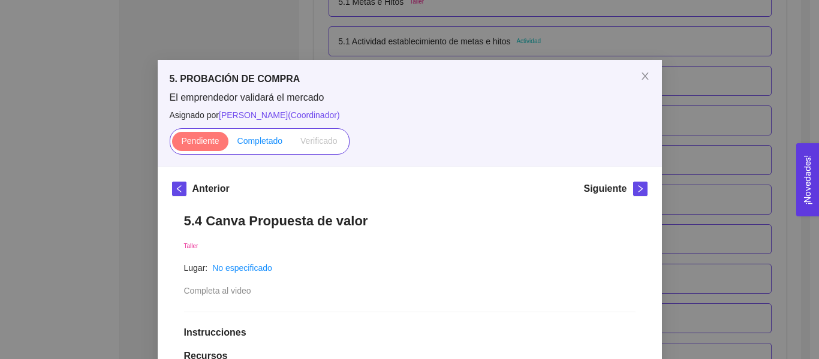
click at [267, 138] on span "Completado" at bounding box center [260, 141] width 46 height 10
click at [228, 144] on input "Completado" at bounding box center [228, 144] width 0 height 0
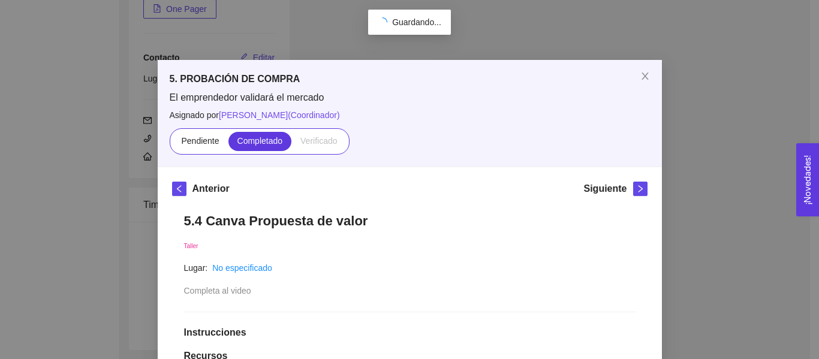
click at [747, 167] on div "5. PROBACIÓN DE COMPRA El emprendedor validará el mercado Asignado por [PERSON_…" at bounding box center [409, 179] width 819 height 359
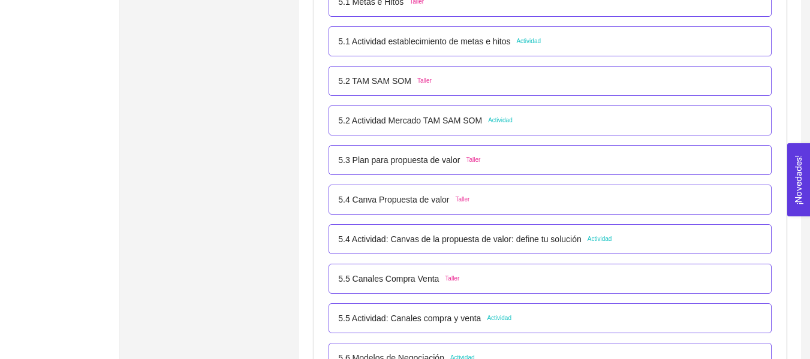
click at [481, 156] on div "5.3 Plan para propuesta de valor Taller" at bounding box center [550, 159] width 424 height 13
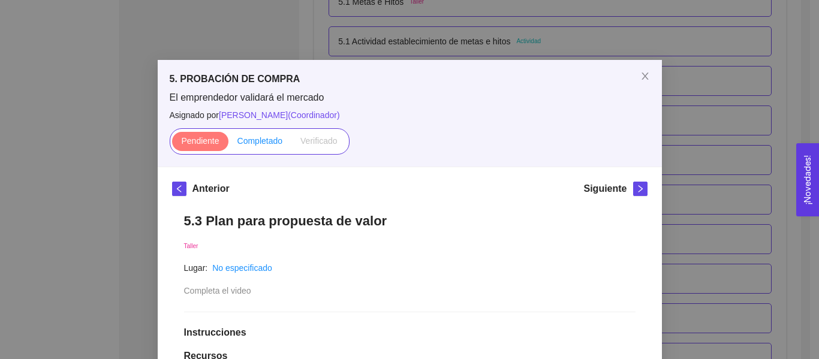
click at [262, 136] on span "Completado" at bounding box center [260, 141] width 46 height 10
click at [228, 144] on input "Completado" at bounding box center [228, 144] width 0 height 0
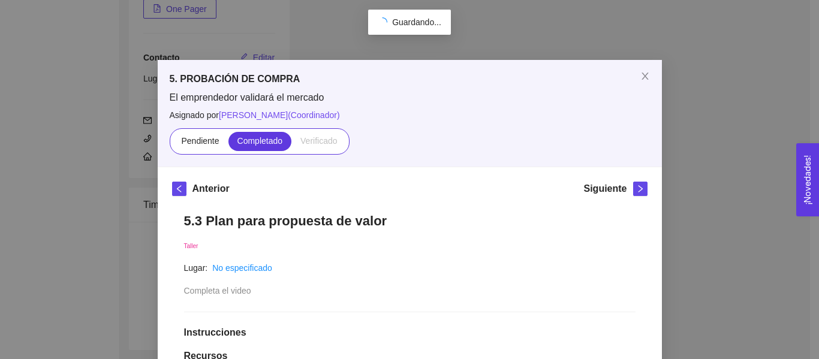
click at [745, 147] on div "5. PROBACIÓN DE COMPRA El emprendedor validará el mercado Asignado por [PERSON_…" at bounding box center [409, 179] width 819 height 359
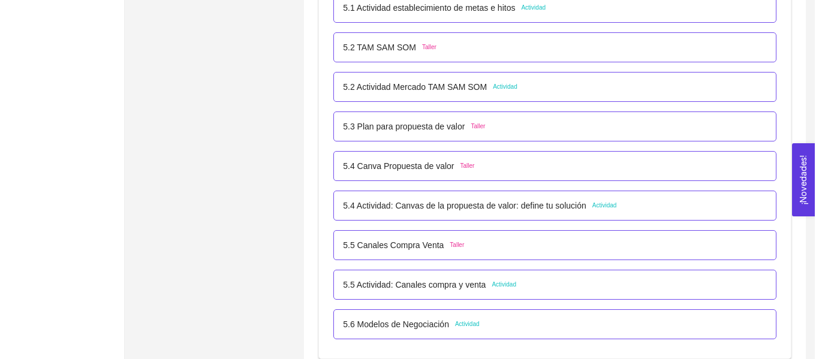
scroll to position [2444, 0]
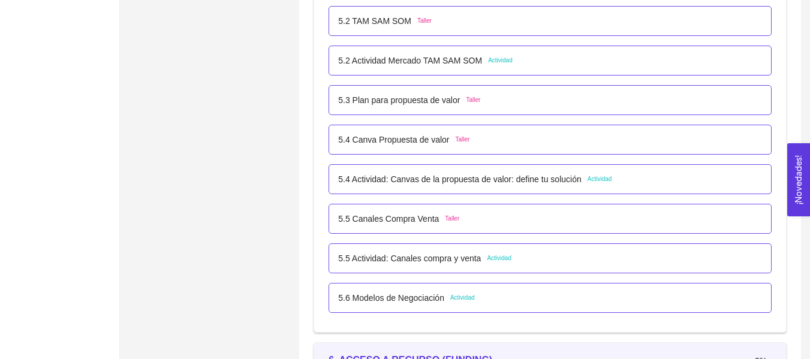
click at [429, 221] on p "5.5 Canales Compra Venta" at bounding box center [388, 218] width 101 height 13
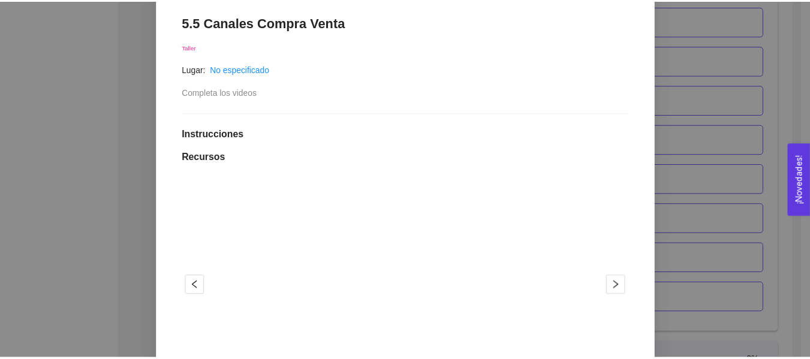
scroll to position [419, 0]
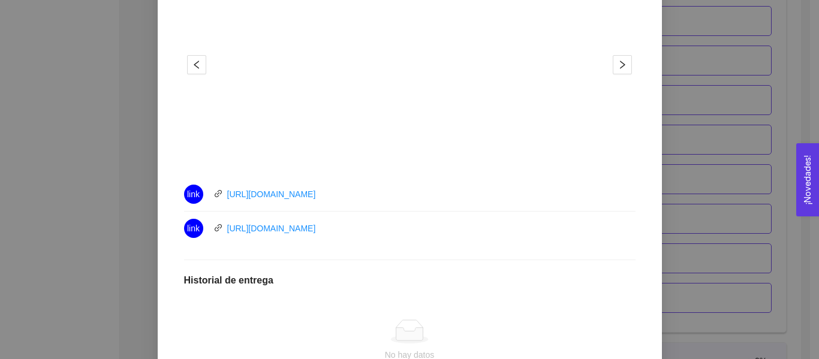
click at [67, 108] on div "5. PROBACIÓN DE COMPRA El emprendedor validará el mercado Asignado por [PERSON_…" at bounding box center [409, 179] width 819 height 359
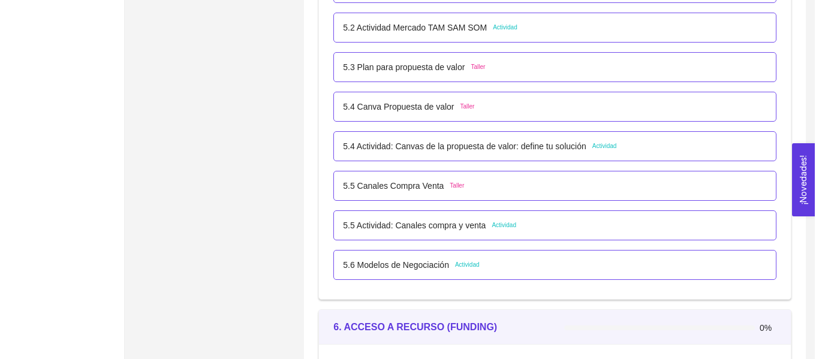
scroll to position [2504, 0]
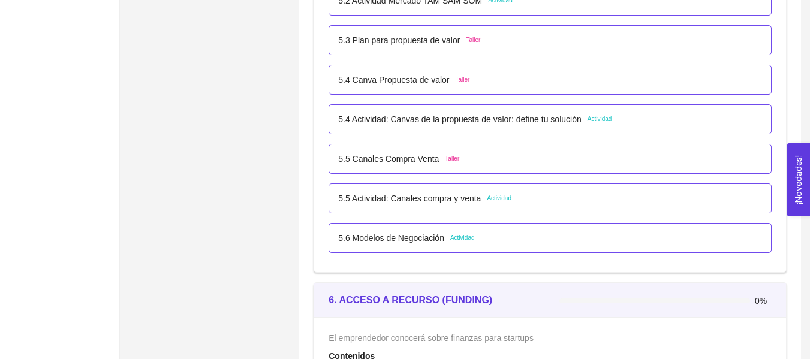
click at [468, 194] on p "5.5 Actividad: Canales compra y venta" at bounding box center [409, 198] width 143 height 13
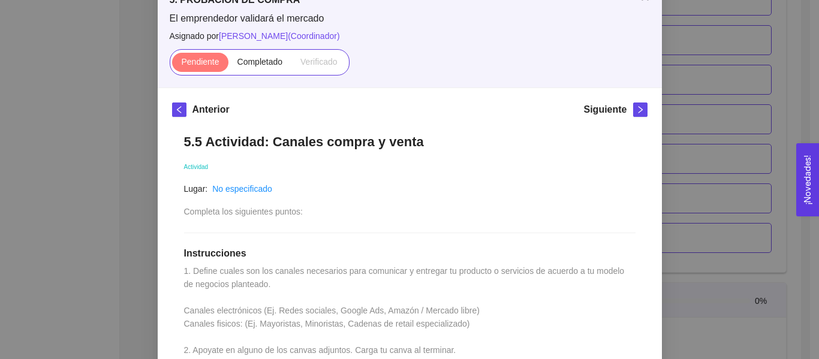
scroll to position [240, 0]
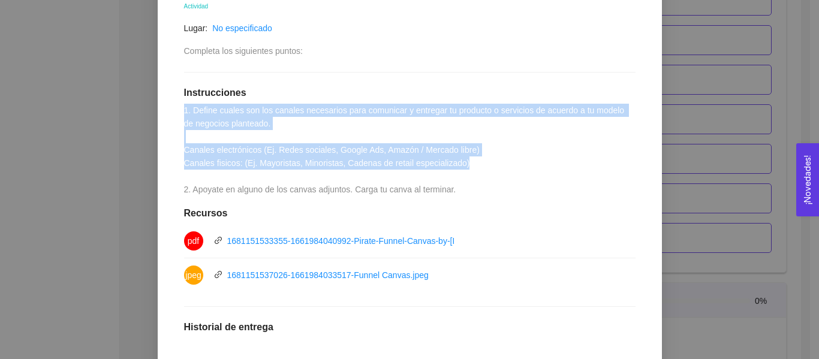
drag, startPoint x: 463, startPoint y: 165, endPoint x: 143, endPoint y: 109, distance: 325.5
click at [143, 109] on div "5. PROBACIÓN DE COMPRA El emprendedor validará el mercado Asignado por [PERSON_…" at bounding box center [409, 179] width 819 height 359
copy span "1. Define cuales son los canales necesarios para comunicar y entregar tu produc…"
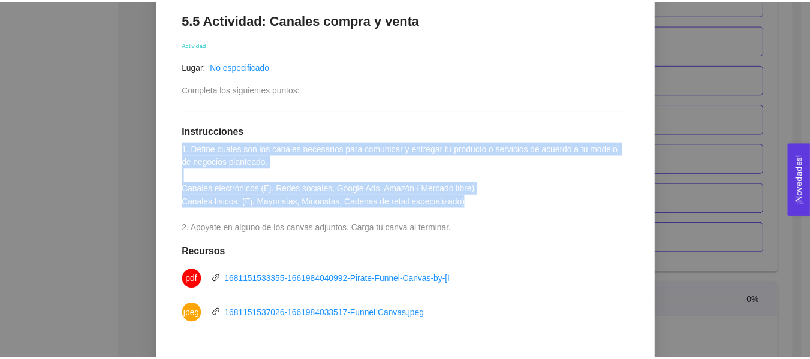
scroll to position [180, 0]
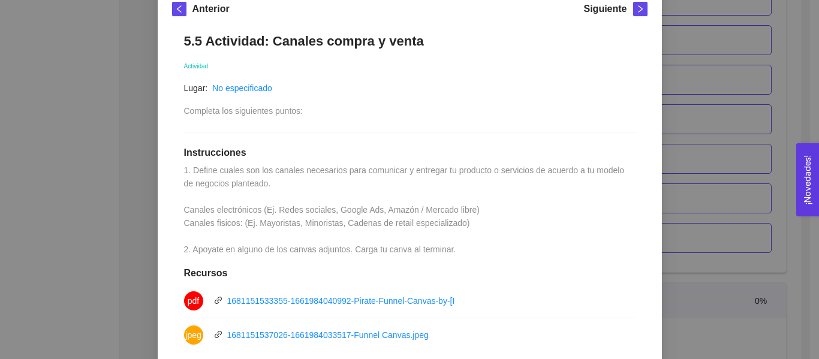
click at [702, 126] on div "5. PROBACIÓN DE COMPRA El emprendedor validará el mercado Asignado por [PERSON_…" at bounding box center [409, 179] width 819 height 359
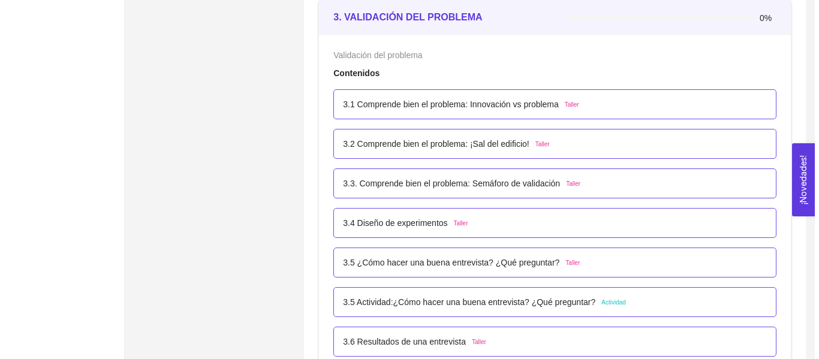
scroll to position [1605, 0]
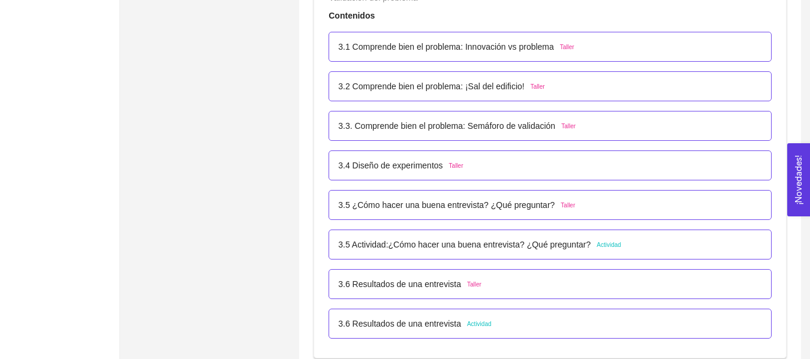
click at [503, 246] on p "3.5 Actividad:¿Cómo hacer una buena entrevista? ¿Qué preguntar?" at bounding box center [464, 244] width 252 height 13
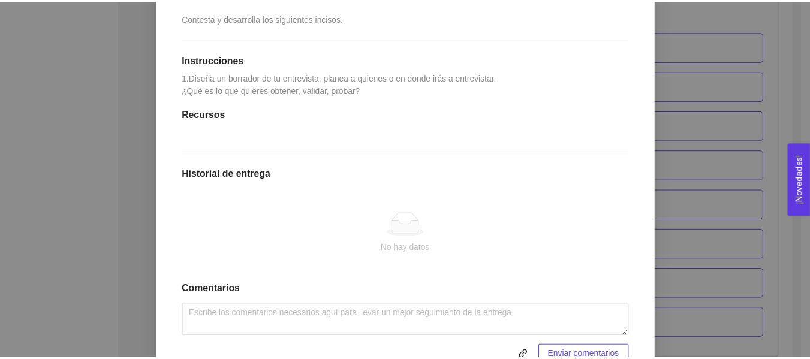
scroll to position [252, 0]
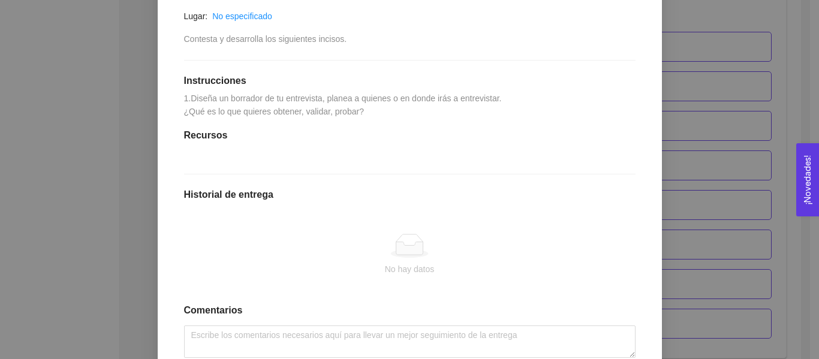
click at [680, 159] on div "3. VALIDACIÓN DEL PROBLEMA Validación del problema Asignado por [PERSON_NAME] (…" at bounding box center [409, 179] width 819 height 359
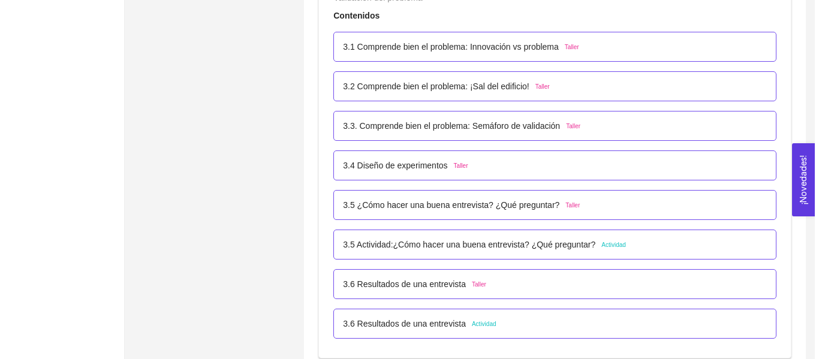
scroll to position [1665, 0]
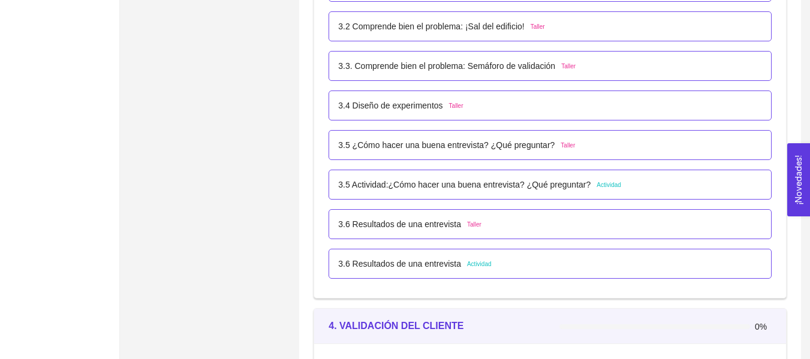
click at [520, 265] on div "3.6 Resultados de una entrevista Actividad" at bounding box center [550, 263] width 424 height 13
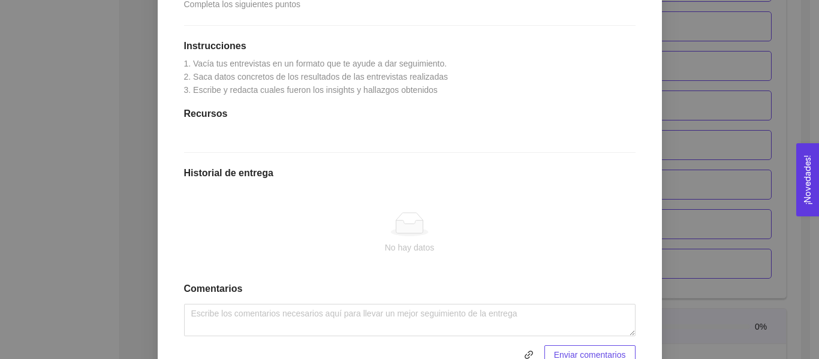
scroll to position [300, 0]
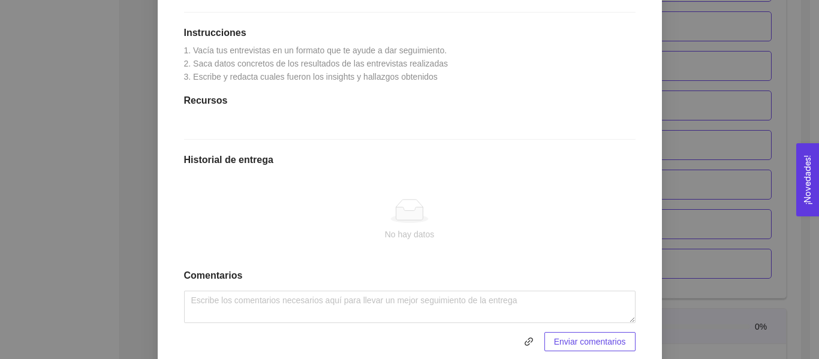
click at [683, 160] on div "3. VALIDACIÓN DEL PROBLEMA Validación del problema Asignado por [PERSON_NAME] (…" at bounding box center [409, 179] width 819 height 359
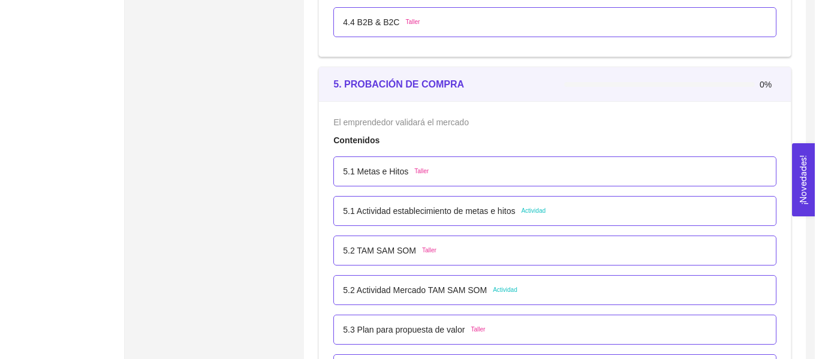
scroll to position [2444, 0]
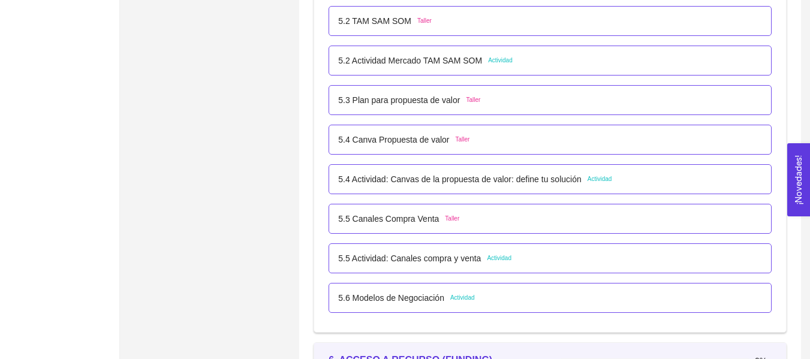
click at [437, 265] on div "5.5 Actividad: Canales compra y venta Actividad" at bounding box center [549, 258] width 443 height 30
click at [442, 259] on p "5.5 Actividad: Canales compra y venta" at bounding box center [409, 258] width 143 height 13
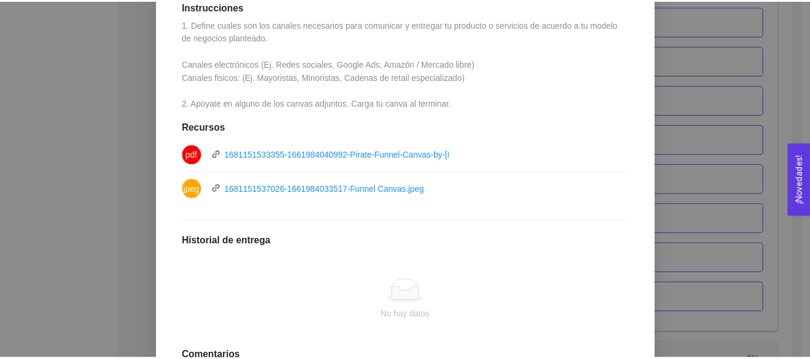
scroll to position [153, 0]
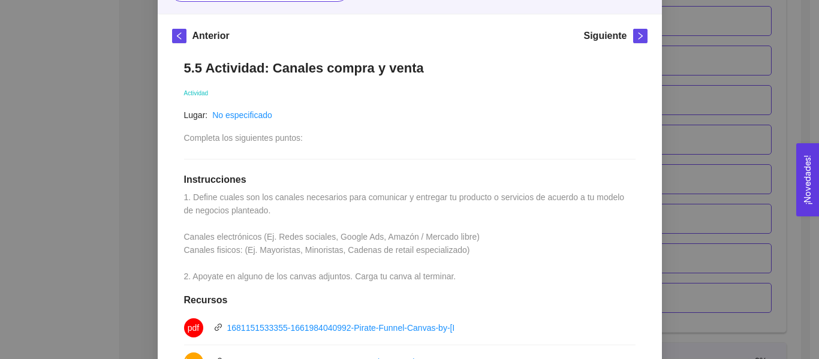
click at [599, 115] on div "5.5 Actividad: Canales compra y venta Actividad Lugar: No especificado Completa…" at bounding box center [409, 332] width 475 height 569
click at [661, 134] on div "5. PROBACIÓN DE COMPRA El emprendedor validará el mercado Asignado por [PERSON_…" at bounding box center [409, 179] width 819 height 359
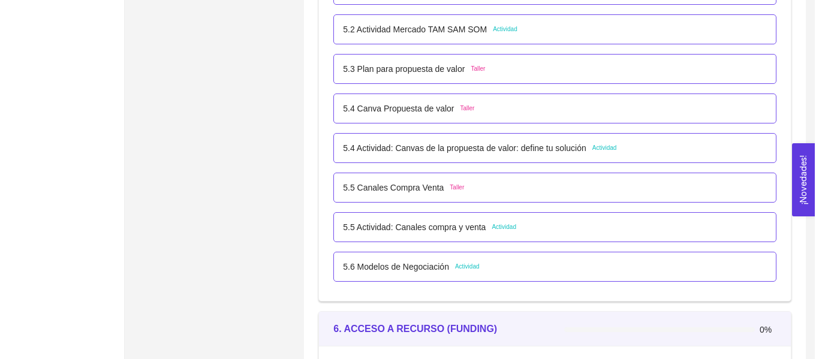
scroll to position [2504, 0]
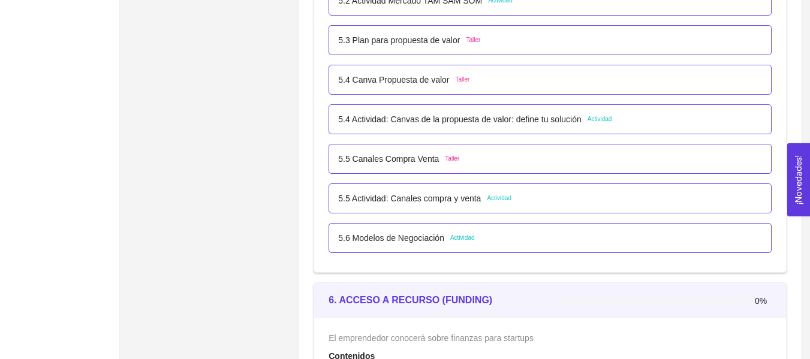
click at [475, 236] on div "5.6 Modelos de Negociación Actividad" at bounding box center [550, 237] width 424 height 13
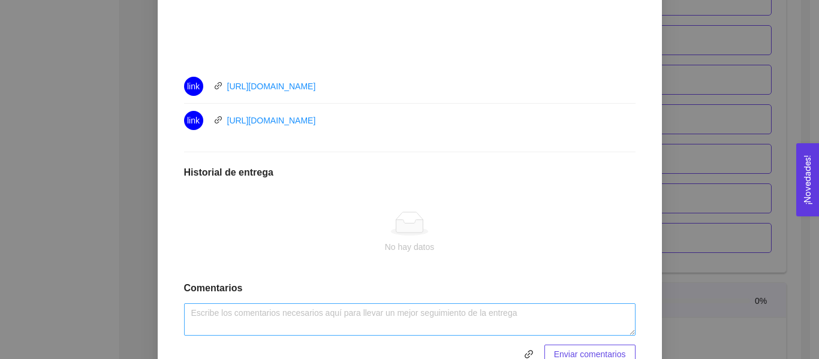
scroll to position [585, 0]
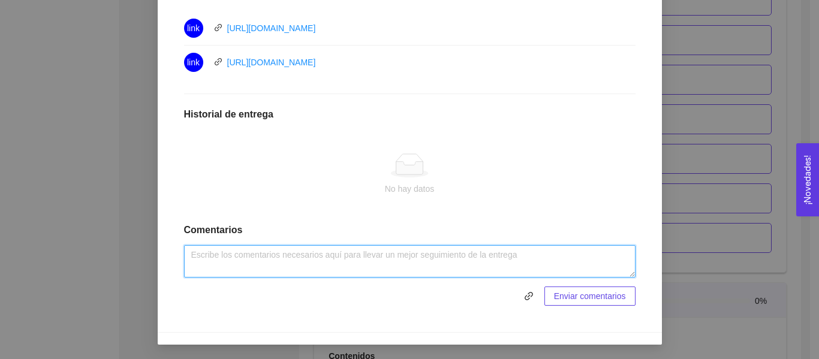
click at [273, 257] on textarea at bounding box center [409, 261] width 451 height 32
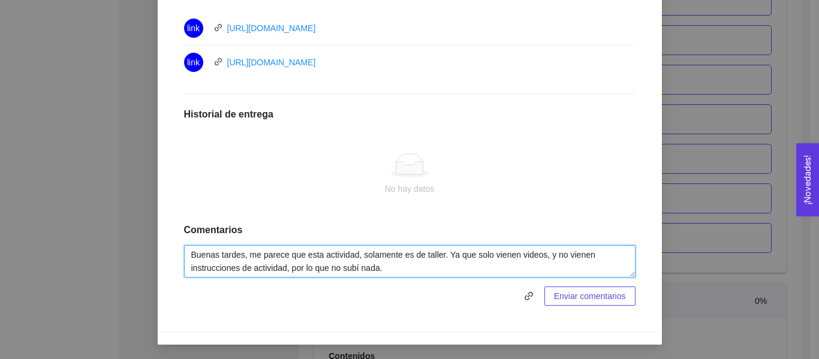
type textarea "Buenas tardes, me parece que esta actividad, solamente es de taller. Ya que sol…"
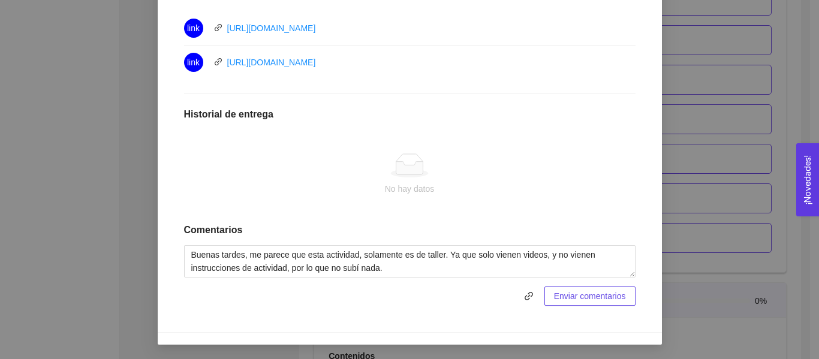
click at [606, 291] on span "Enviar comentarios" at bounding box center [590, 295] width 72 height 13
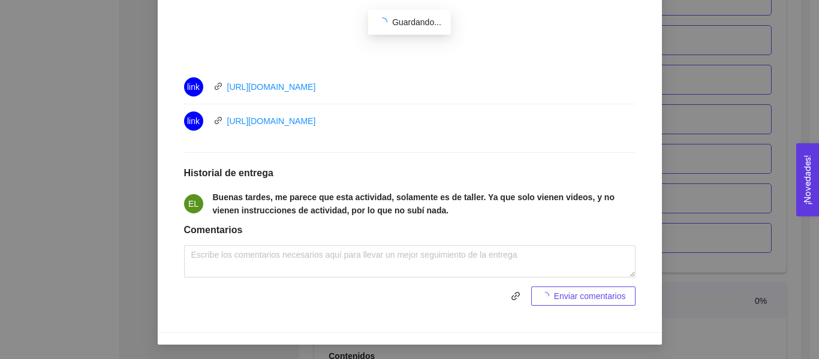
scroll to position [527, 0]
click at [730, 215] on div "5. PROBACIÓN DE COMPRA El emprendedor validará el mercado Asignado por [PERSON_…" at bounding box center [409, 179] width 819 height 359
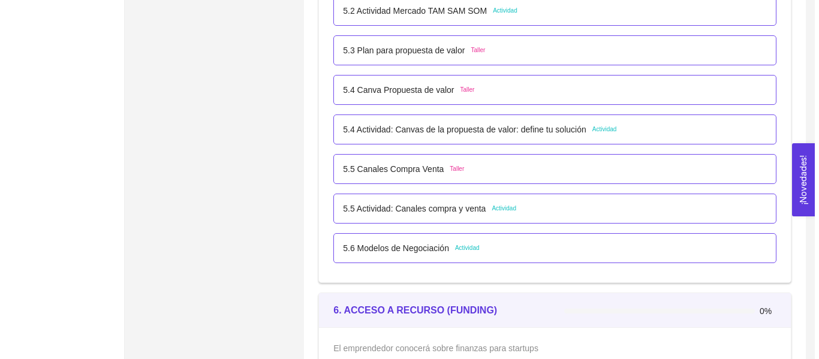
scroll to position [2504, 0]
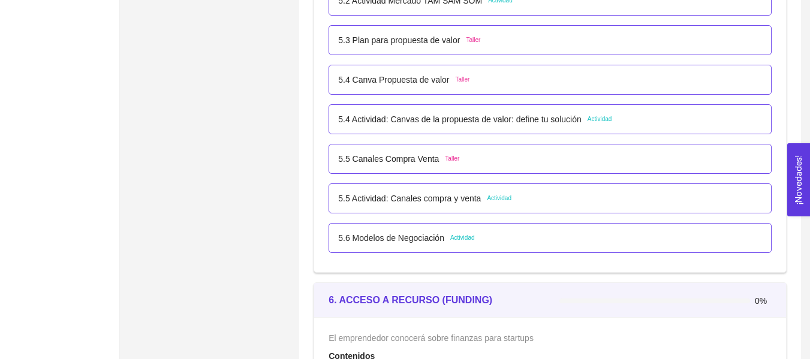
click at [433, 217] on li "5.5 Actividad: Canales compra y venta Actividad" at bounding box center [549, 199] width 443 height 40
click at [443, 201] on p "5.5 Actividad: Canales compra y venta" at bounding box center [409, 198] width 143 height 13
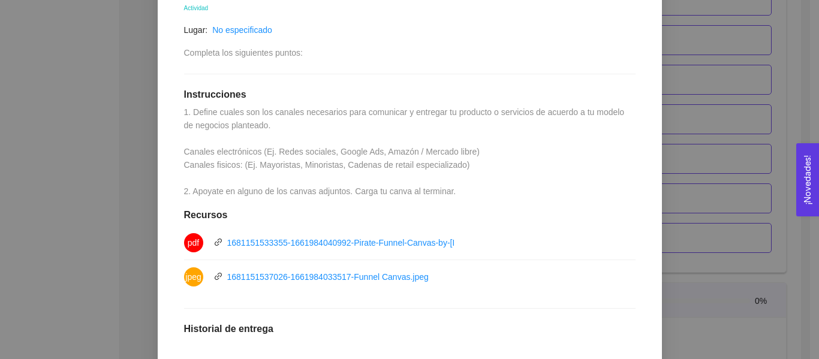
scroll to position [120, 0]
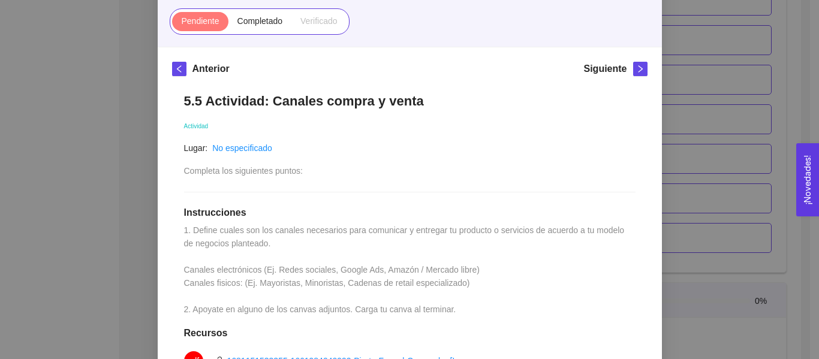
drag, startPoint x: 790, startPoint y: 140, endPoint x: 773, endPoint y: 145, distance: 18.2
click at [792, 140] on div "5. PROBACIÓN DE COMPRA El emprendedor validará el mercado Asignado por [PERSON_…" at bounding box center [409, 179] width 819 height 359
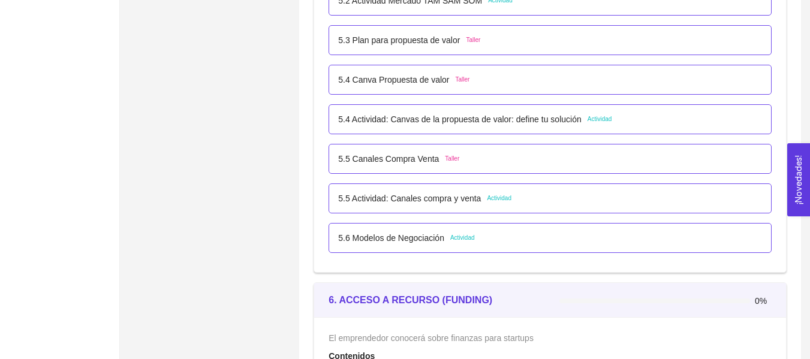
click at [536, 235] on div "5.6 Modelos de Negociación Actividad" at bounding box center [550, 237] width 424 height 13
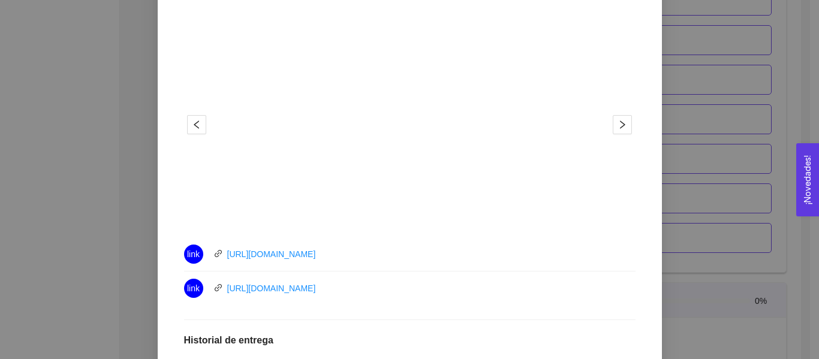
scroll to position [0, 0]
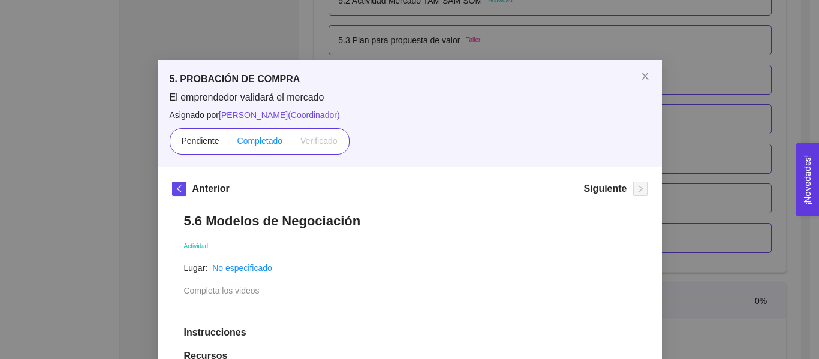
click at [251, 145] on span "Completado" at bounding box center [260, 141] width 46 height 10
click at [228, 144] on input "Completado" at bounding box center [228, 144] width 0 height 0
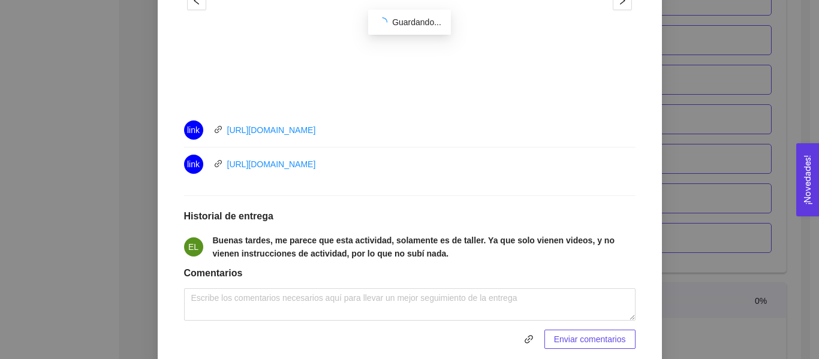
scroll to position [527, 0]
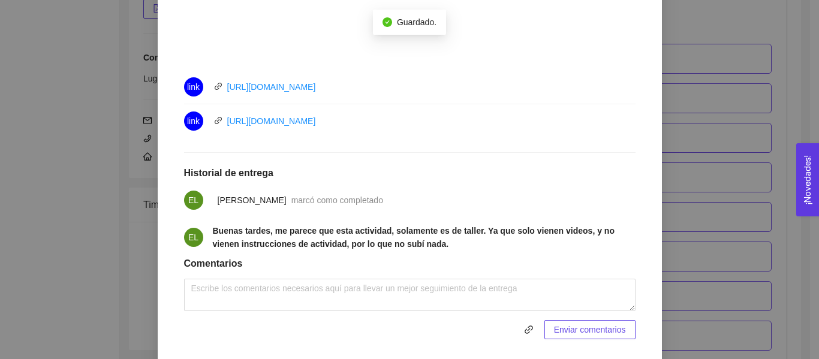
click at [696, 155] on div "5. PROBACIÓN DE COMPRA El emprendedor validará el mercado Asignado por [PERSON_…" at bounding box center [409, 179] width 819 height 359
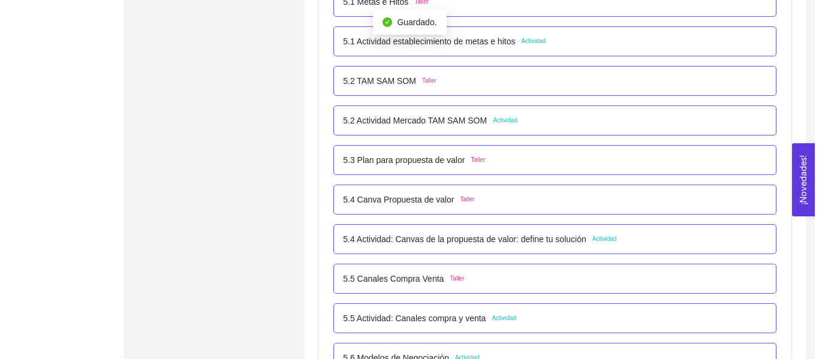
scroll to position [2444, 0]
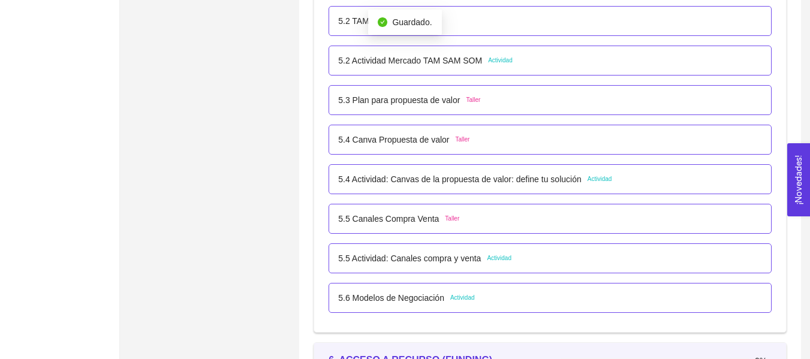
click at [496, 261] on span "Actividad" at bounding box center [499, 258] width 25 height 10
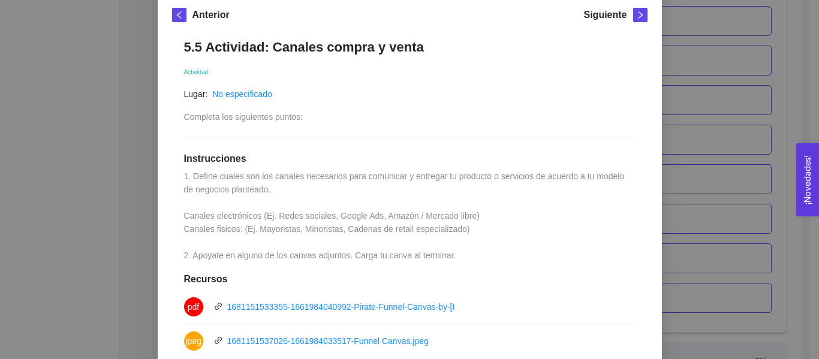
scroll to position [180, 0]
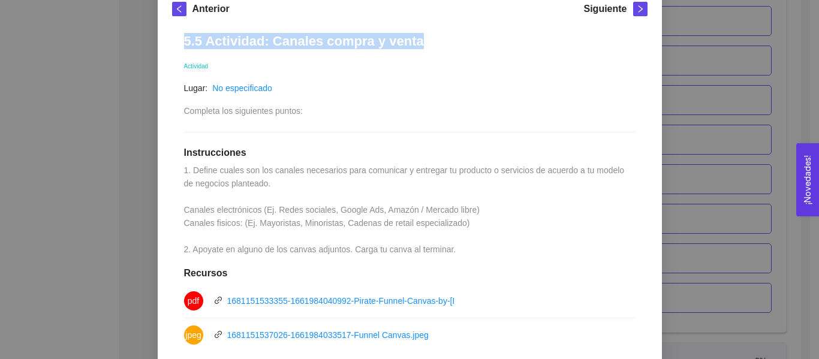
drag, startPoint x: 418, startPoint y: 44, endPoint x: 29, endPoint y: 44, distance: 388.9
click at [29, 44] on div "5. PROBACIÓN DE COMPRA El emprendedor validará el mercado Asignado por [PERSON_…" at bounding box center [409, 179] width 819 height 359
copy h1 "5.5 Actividad: Canales compra y venta"
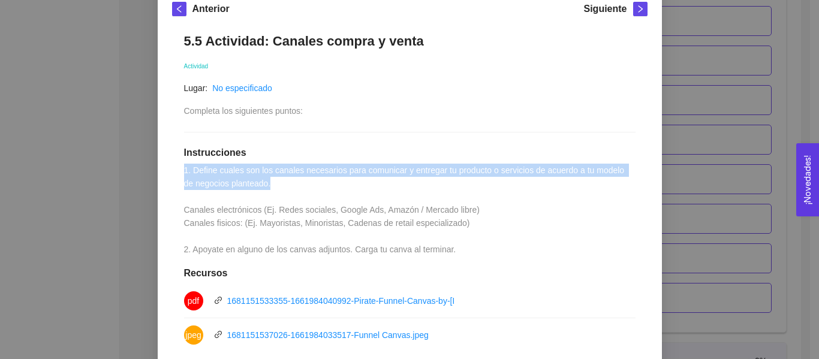
drag, startPoint x: 193, startPoint y: 172, endPoint x: 273, endPoint y: 180, distance: 80.1
click at [273, 180] on div "5.5 Actividad: Canales compra y venta Actividad Lugar: No especificado Completa…" at bounding box center [409, 305] width 475 height 569
copy span "1. Define cuales son los canales necesarios para comunicar y entregar tu produc…"
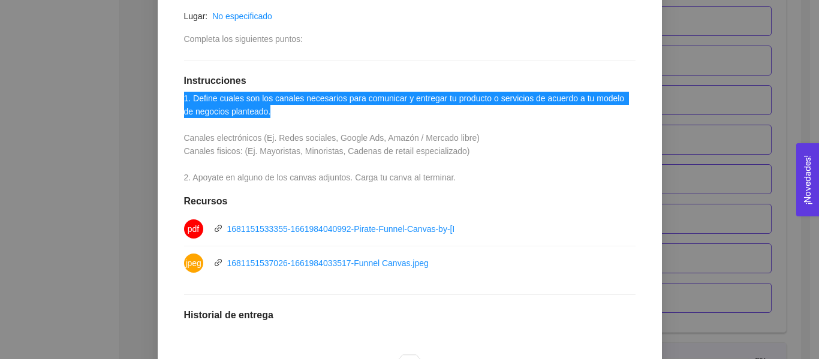
scroll to position [419, 0]
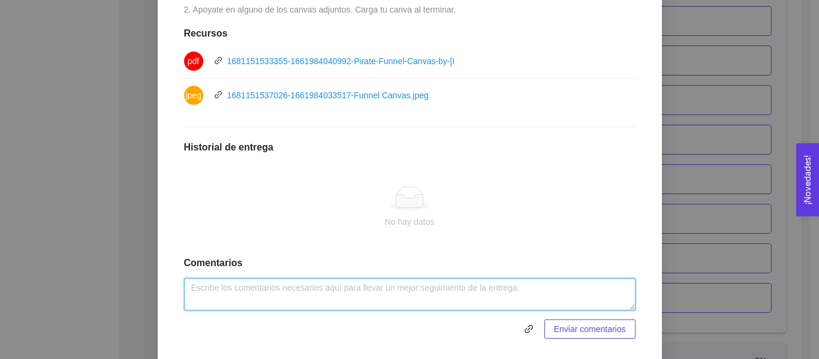
click at [453, 283] on textarea at bounding box center [409, 294] width 451 height 32
type textarea "Buenas tardes, anexo actividad 5.5"
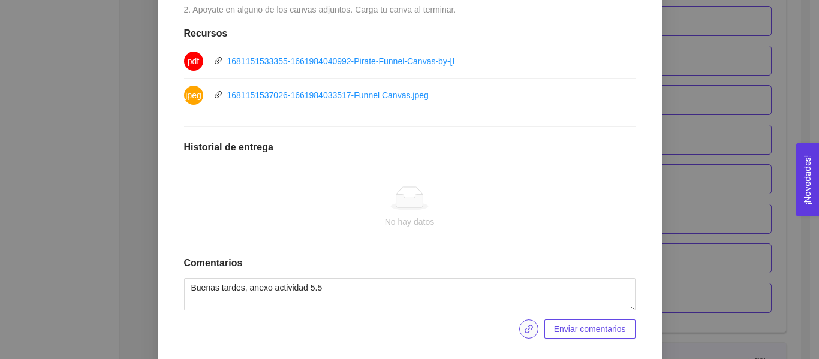
click at [521, 321] on button "button" at bounding box center [528, 328] width 19 height 19
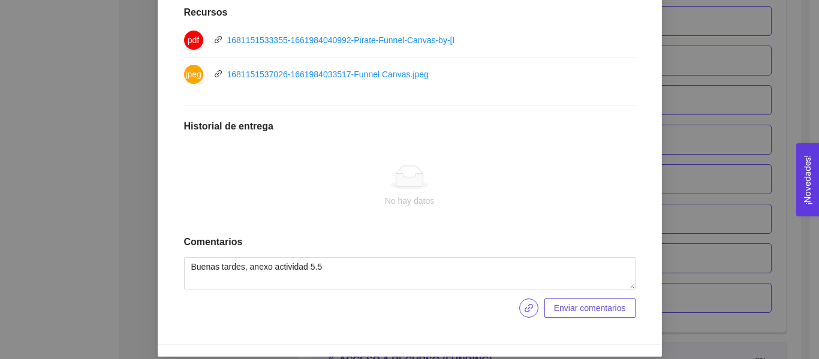
scroll to position [452, 0]
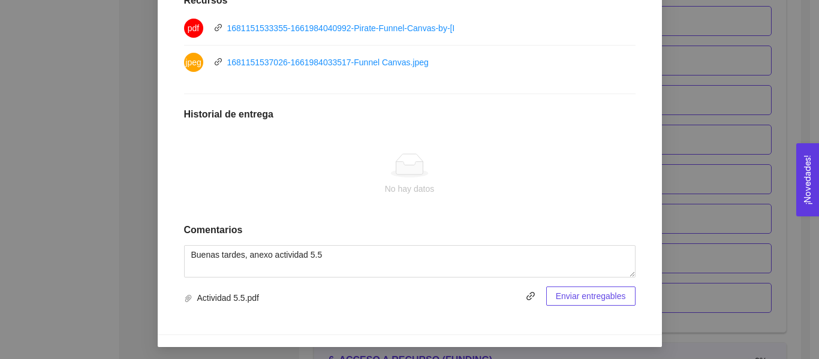
click at [585, 297] on span "Enviar entregables" at bounding box center [591, 295] width 70 height 13
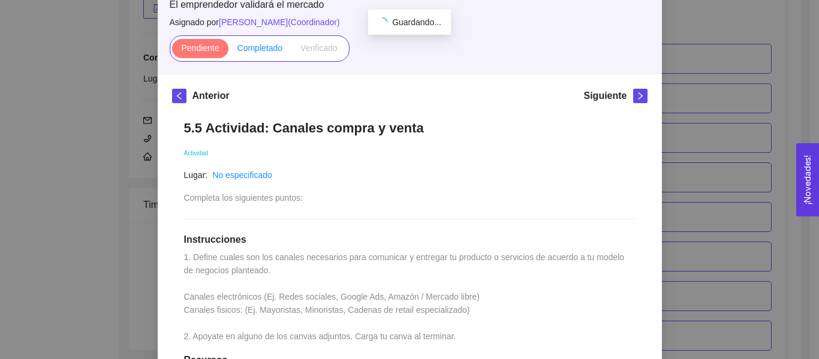
scroll to position [2444, 0]
click at [272, 50] on span "Completado" at bounding box center [260, 48] width 46 height 10
click at [228, 51] on input "Completado" at bounding box center [228, 51] width 0 height 0
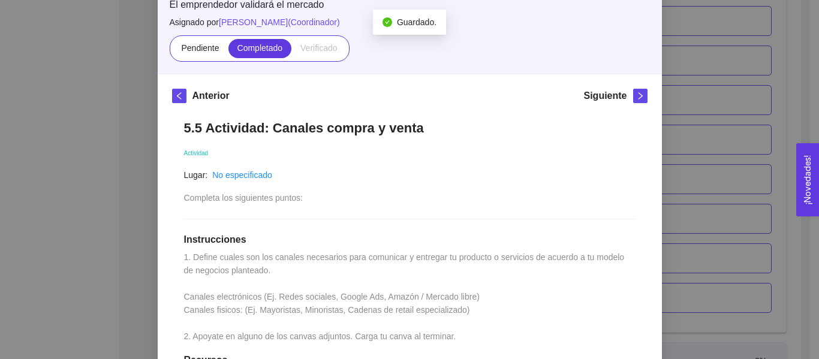
click at [697, 129] on div "5. PROBACIÓN DE COMPRA El emprendedor validará el mercado Asignado por [PERSON_…" at bounding box center [409, 179] width 819 height 359
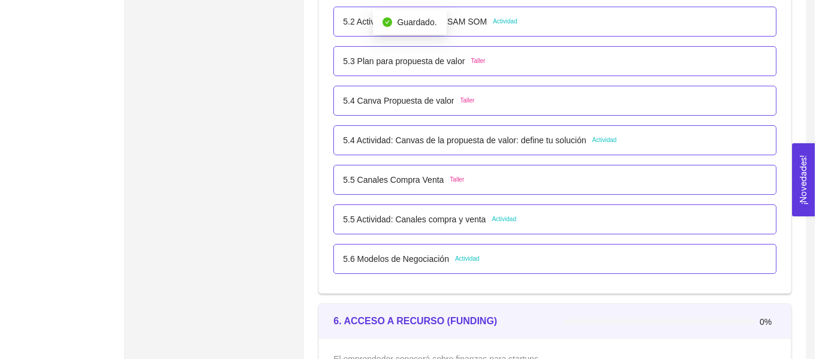
scroll to position [2504, 0]
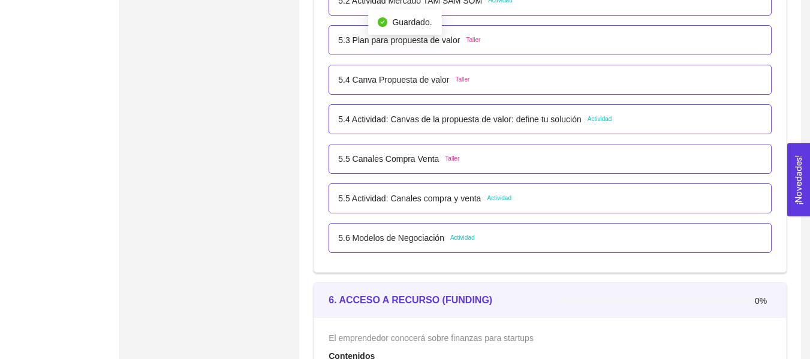
click at [502, 200] on span "Actividad" at bounding box center [499, 199] width 25 height 10
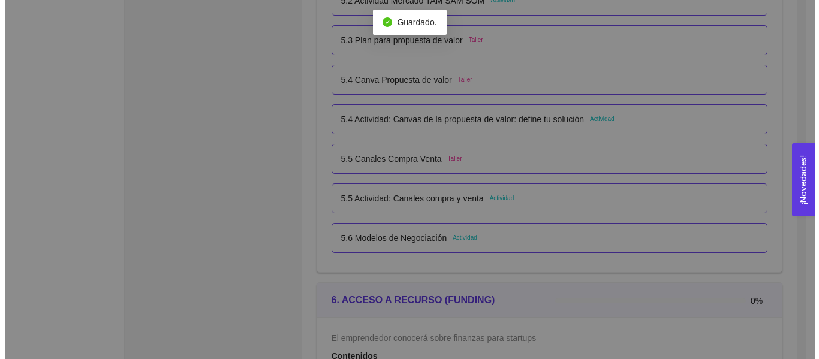
scroll to position [0, 0]
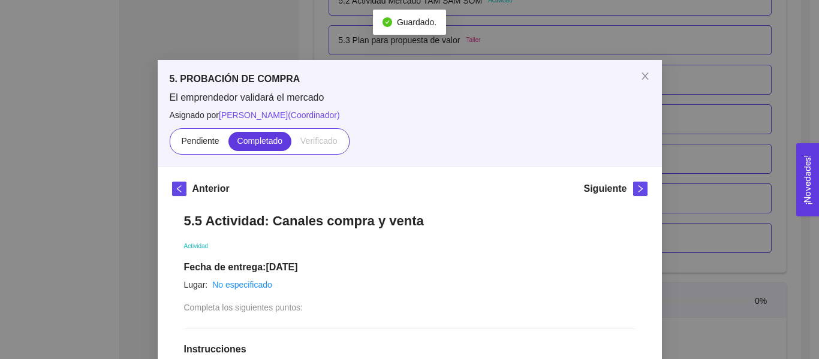
click at [675, 161] on div "5. PROBACIÓN DE COMPRA El emprendedor validará el mercado Asignado por [PERSON_…" at bounding box center [409, 179] width 819 height 359
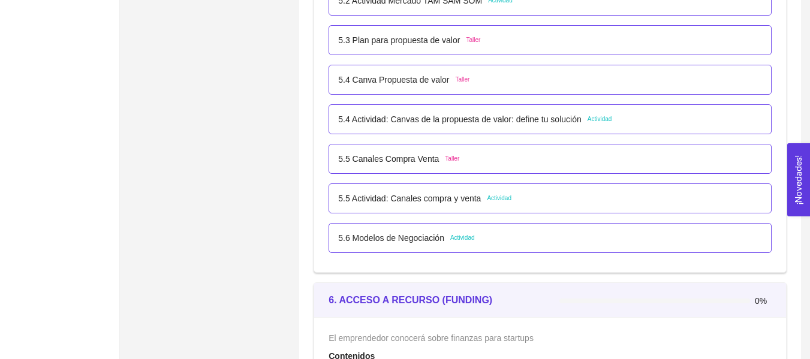
click at [503, 229] on div "5.6 Modelos de Negociación Actividad" at bounding box center [549, 238] width 443 height 30
click at [475, 244] on div "5.6 Modelos de Negociación Actividad" at bounding box center [549, 238] width 443 height 30
click at [502, 235] on div "5.6 Modelos de Negociación Actividad" at bounding box center [550, 237] width 424 height 13
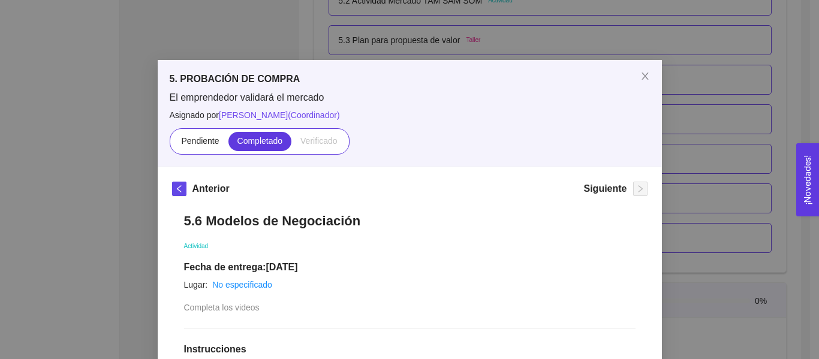
click at [648, 119] on div "5. PROBACIÓN DE COMPRA El emprendedor validará el mercado Asignado por [PERSON_…" at bounding box center [410, 113] width 504 height 107
click at [710, 108] on div "5. PROBACIÓN DE COMPRA El emprendedor validará el mercado Asignado por [PERSON_…" at bounding box center [409, 179] width 819 height 359
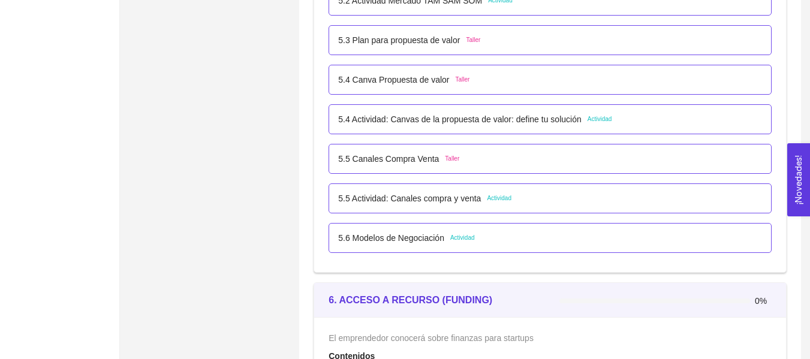
click at [420, 162] on p "5.5 Canales Compra Venta" at bounding box center [388, 158] width 101 height 13
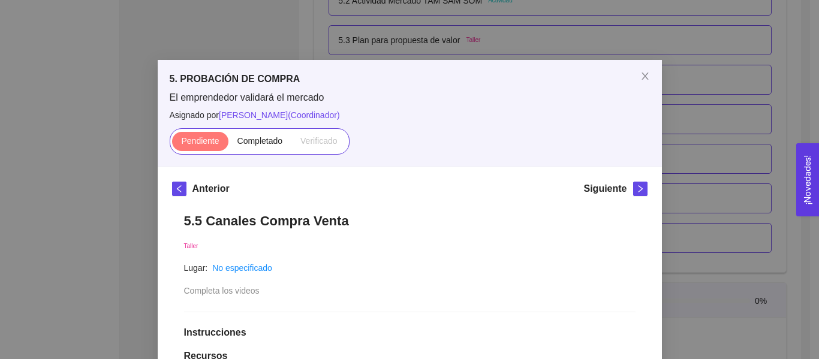
click at [695, 96] on div "5. PROBACIÓN DE COMPRA El emprendedor validará el mercado Asignado por [PERSON_…" at bounding box center [409, 179] width 819 height 359
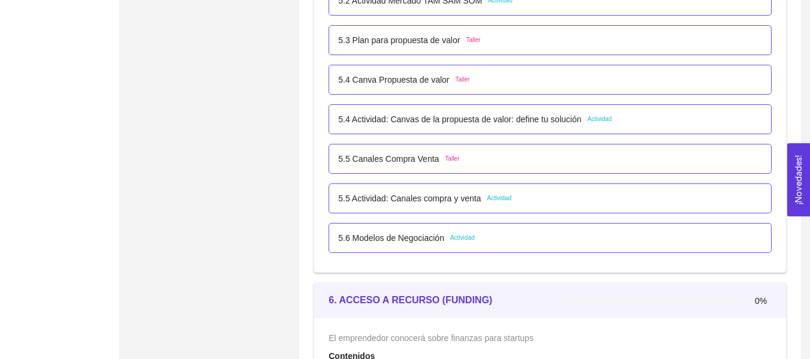
click at [457, 146] on div "5.5 Canales Compra Venta Taller" at bounding box center [549, 159] width 443 height 30
click at [433, 161] on p "5.5 Canales Compra Venta" at bounding box center [388, 158] width 101 height 13
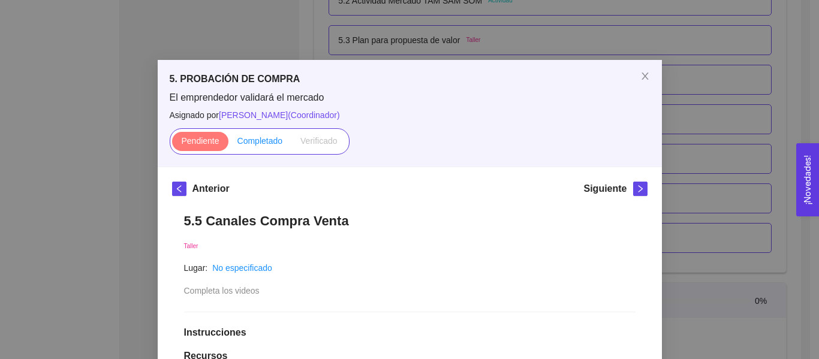
click at [268, 136] on span "Completado" at bounding box center [260, 141] width 46 height 10
click at [228, 144] on input "Completado" at bounding box center [228, 144] width 0 height 0
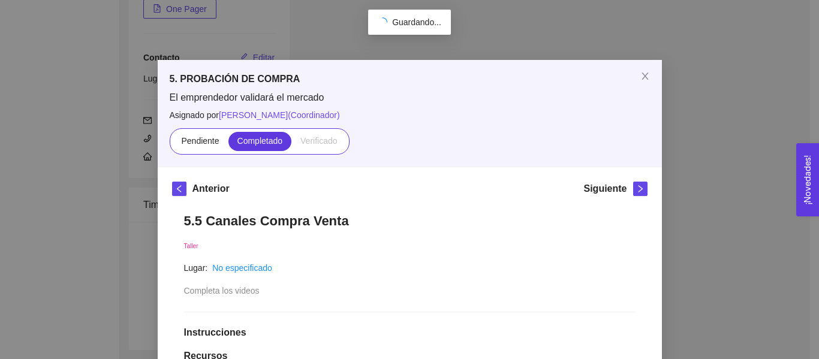
click at [739, 108] on div "5. PROBACIÓN DE COMPRA El emprendedor validará el mercado Asignado por [PERSON_…" at bounding box center [409, 179] width 819 height 359
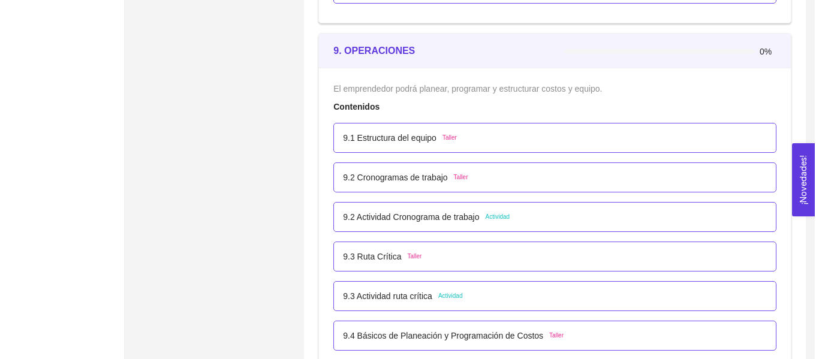
scroll to position [4015, 0]
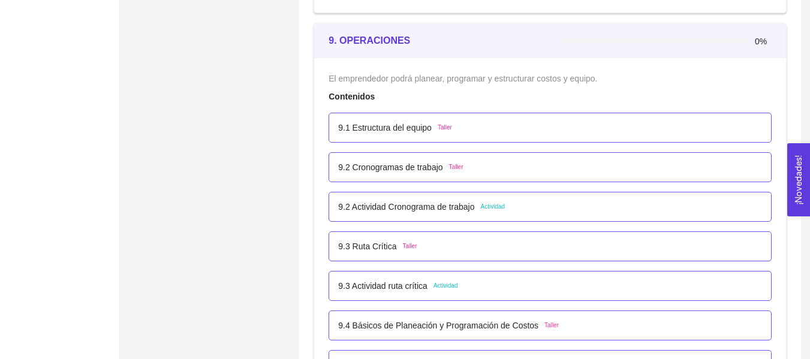
click at [467, 199] on div "9.2 Actividad Cronograma de trabajo Actividad" at bounding box center [549, 207] width 443 height 30
click at [464, 215] on div "9.2 Actividad Cronograma de trabajo Actividad" at bounding box center [549, 207] width 443 height 30
click at [464, 210] on p "9.2 Actividad Cronograma de trabajo" at bounding box center [406, 206] width 136 height 13
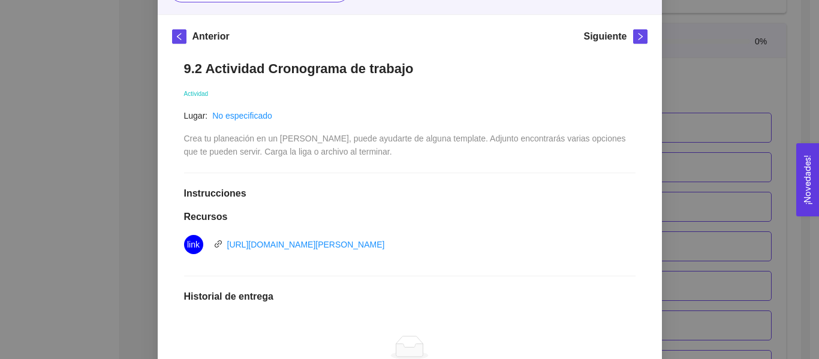
scroll to position [180, 0]
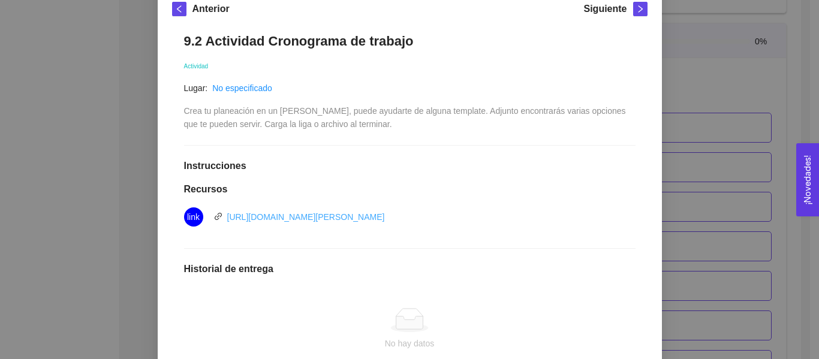
click at [367, 215] on link "[URL][DOMAIN_NAME][PERSON_NAME]" at bounding box center [306, 217] width 158 height 10
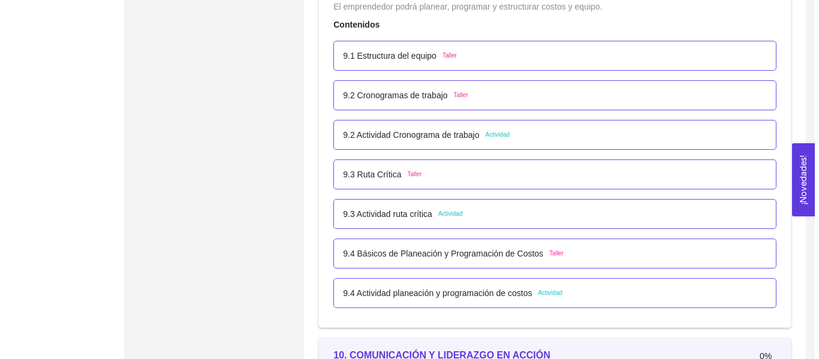
scroll to position [4075, 0]
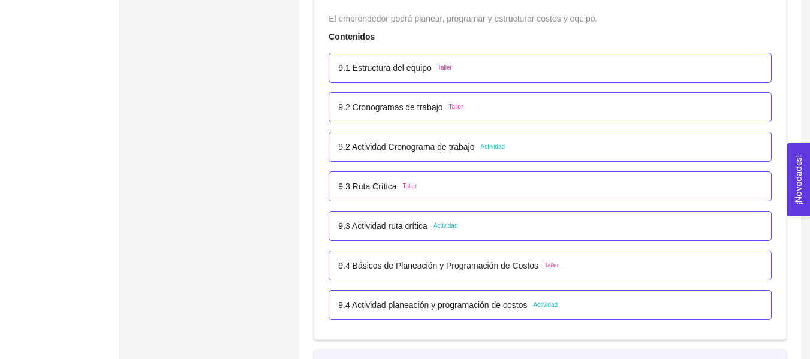
click at [416, 226] on p "9.3 Actividad ruta crítica" at bounding box center [382, 225] width 89 height 13
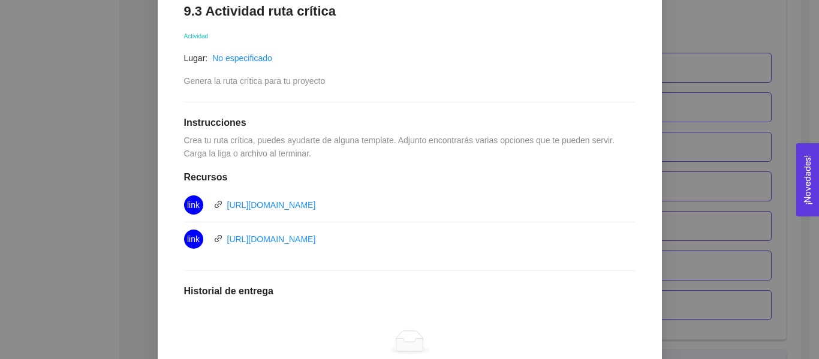
scroll to position [240, 0]
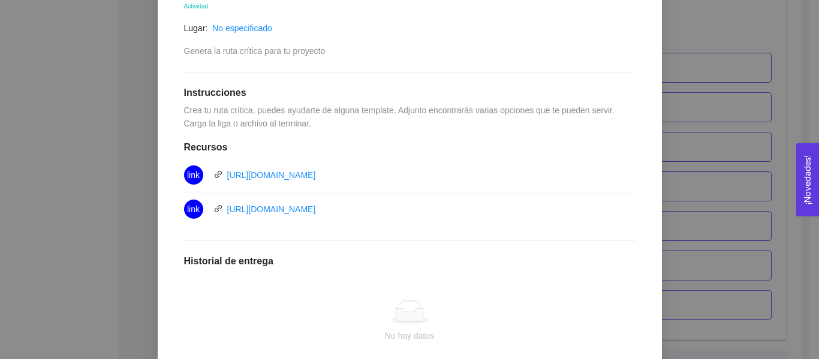
click at [686, 177] on div "9. OPERACIONES El emprendedor podrá planear, programar y estructurar costos y e…" at bounding box center [409, 179] width 819 height 359
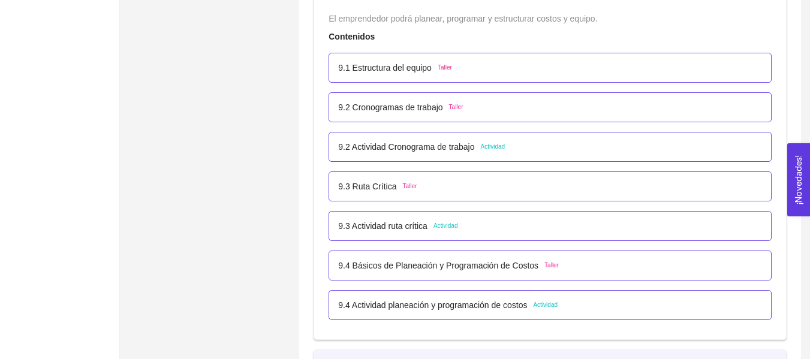
click at [505, 305] on p "9.4 Actividad planeación y programación de costos" at bounding box center [432, 304] width 189 height 13
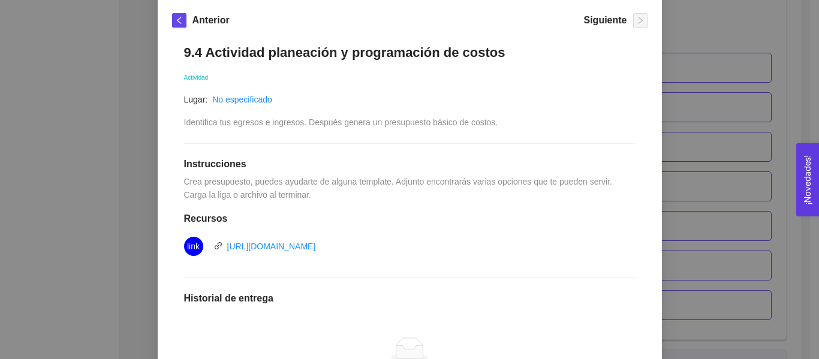
scroll to position [196, 0]
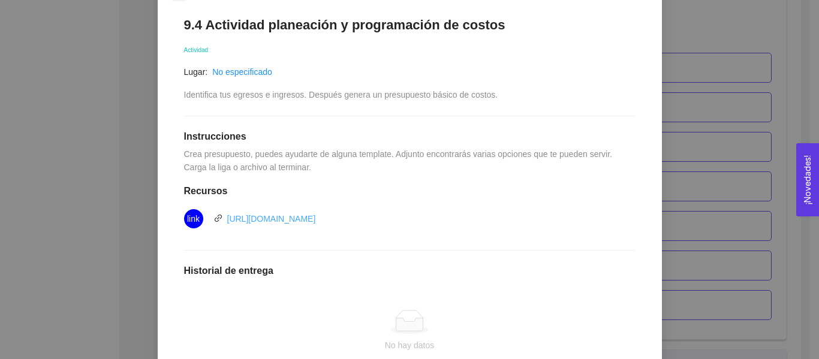
click at [316, 216] on link "https://create.microsoft.com/es-es/templates/presupuestos" at bounding box center [271, 219] width 89 height 10
